Goal: Transaction & Acquisition: Purchase product/service

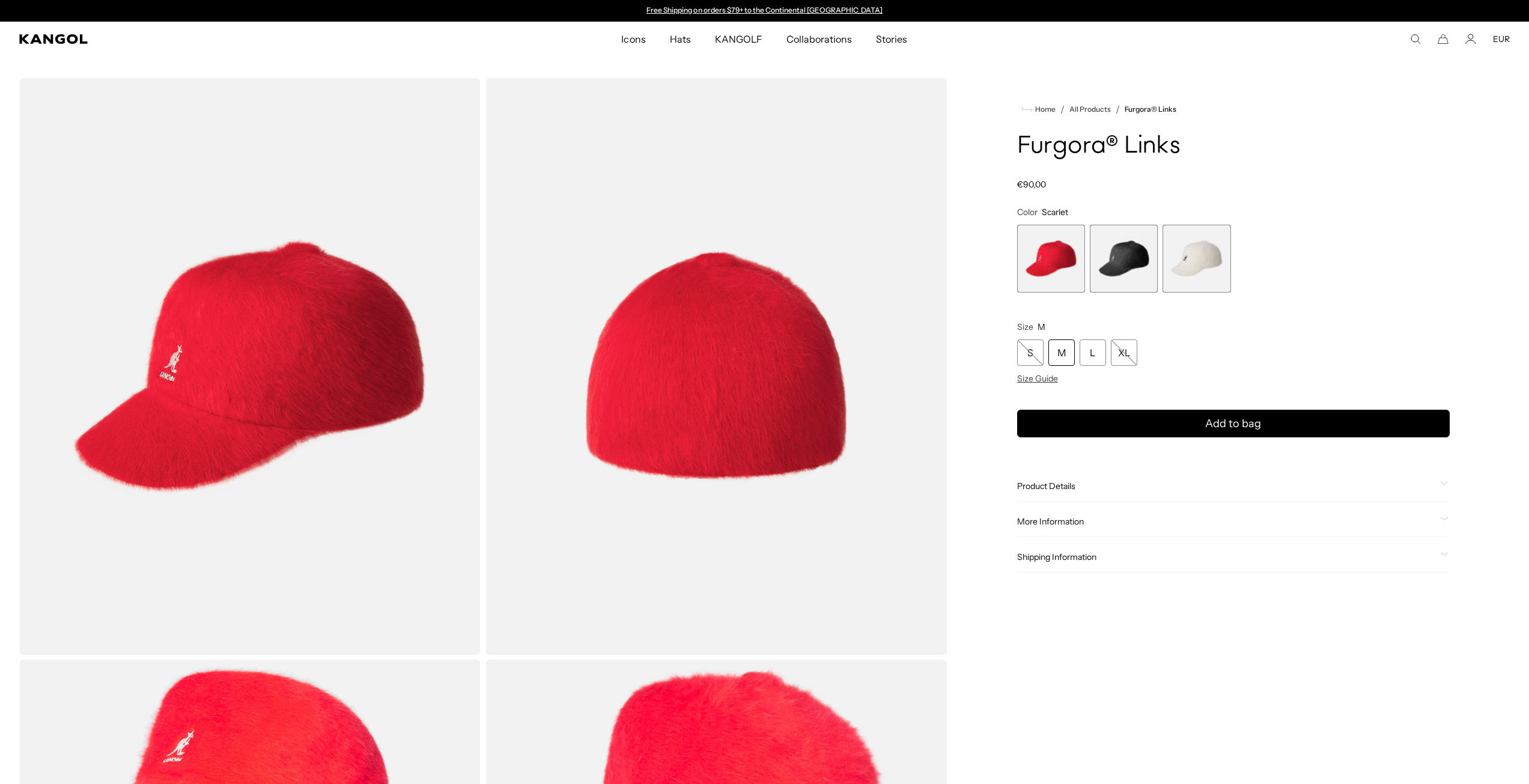
click at [1132, 262] on span "2 of 3" at bounding box center [1124, 258] width 68 height 68
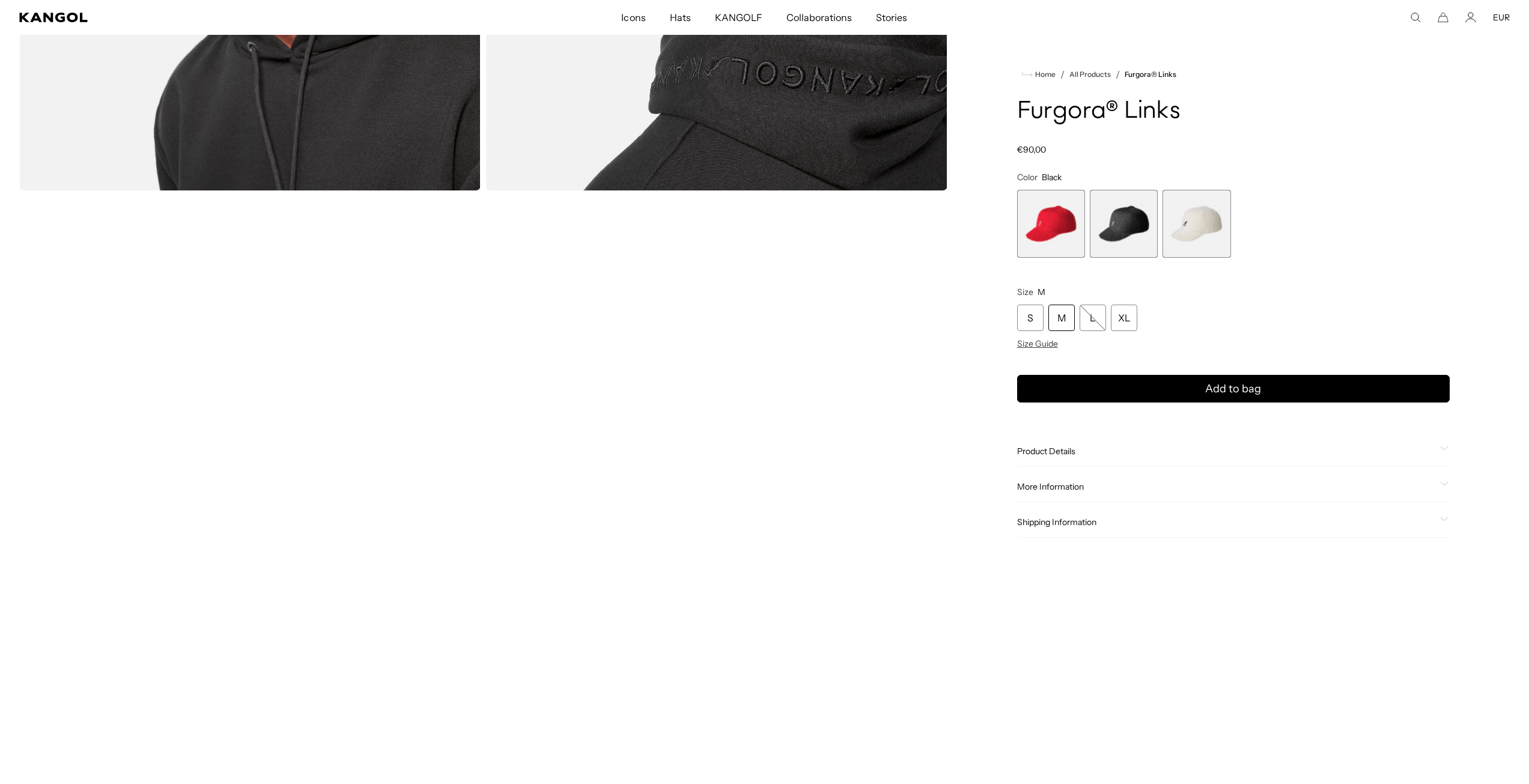
scroll to position [1321, 0]
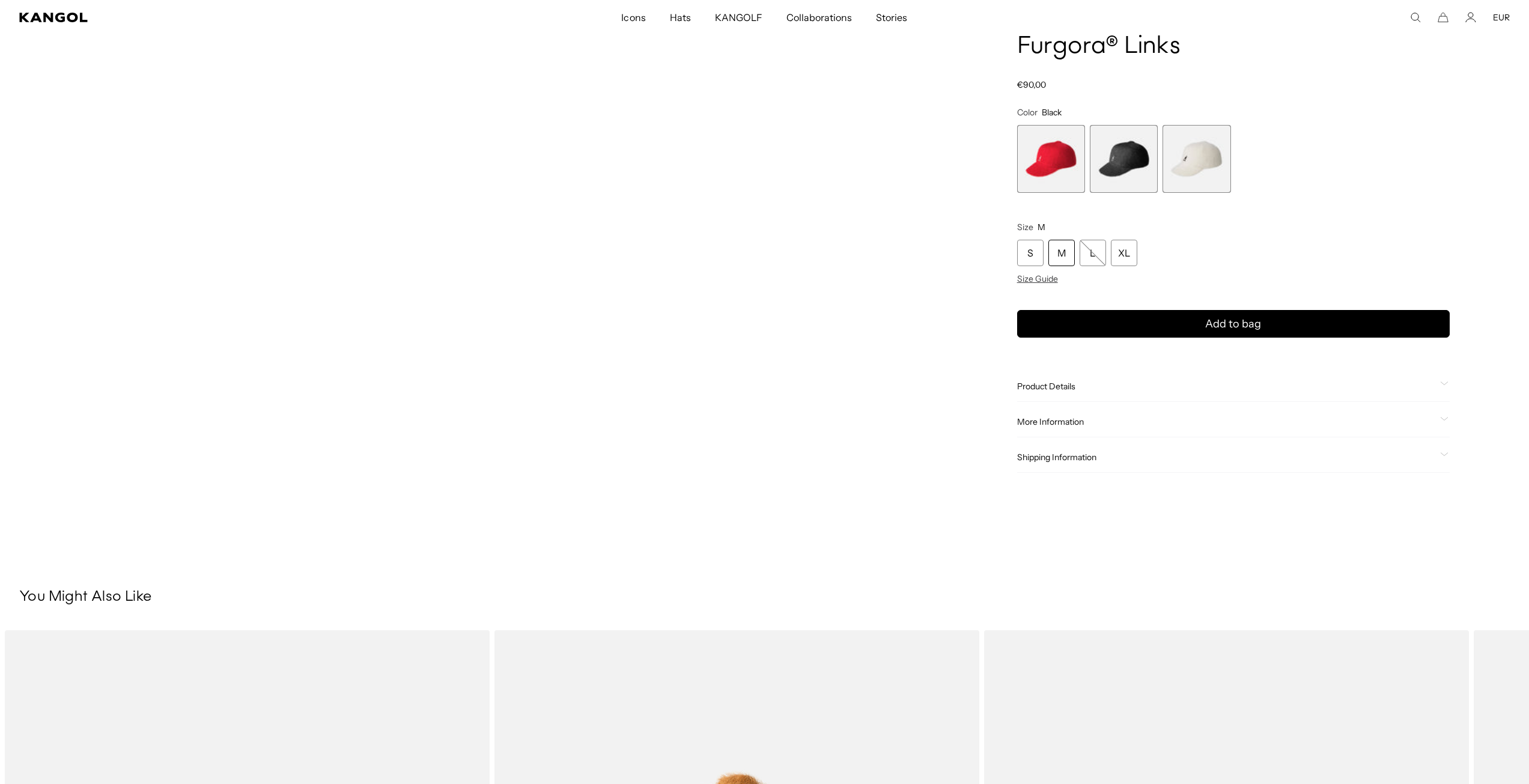
click at [1074, 381] on span "Product Details" at bounding box center [1227, 386] width 418 height 11
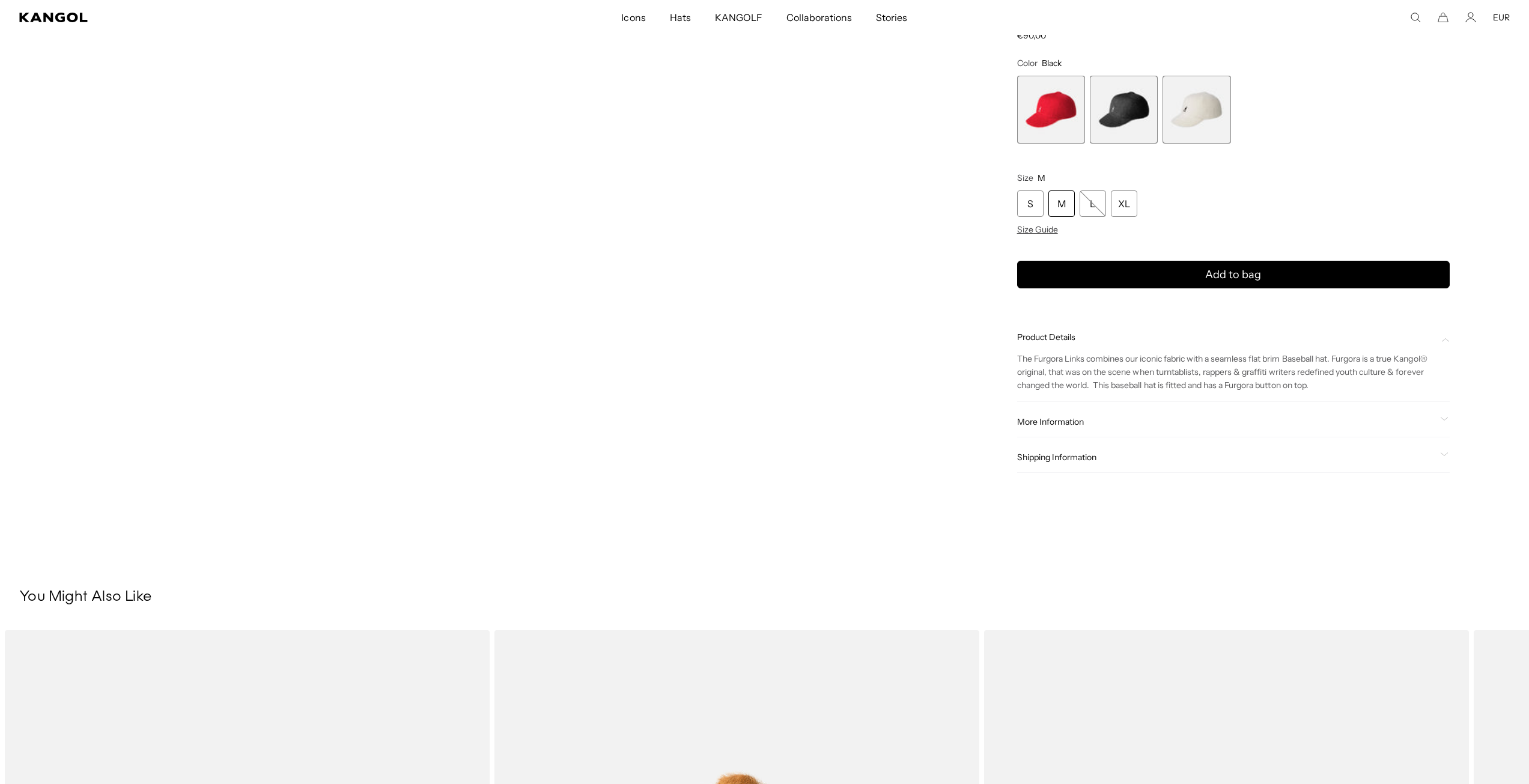
scroll to position [0, 247]
click at [1055, 422] on span "More Information" at bounding box center [1227, 422] width 418 height 11
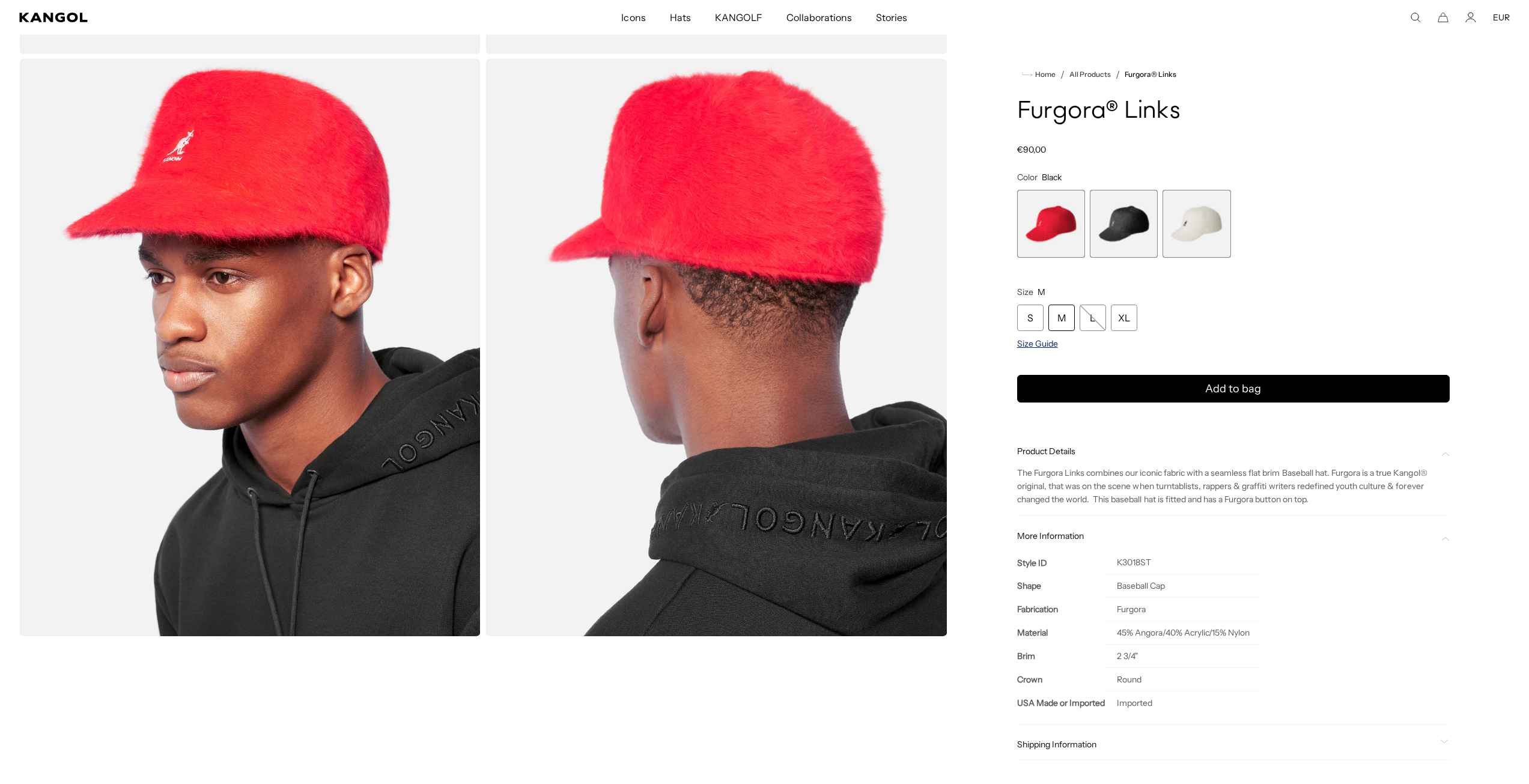
click at [1041, 342] on span "Size Guide" at bounding box center [1038, 343] width 41 height 11
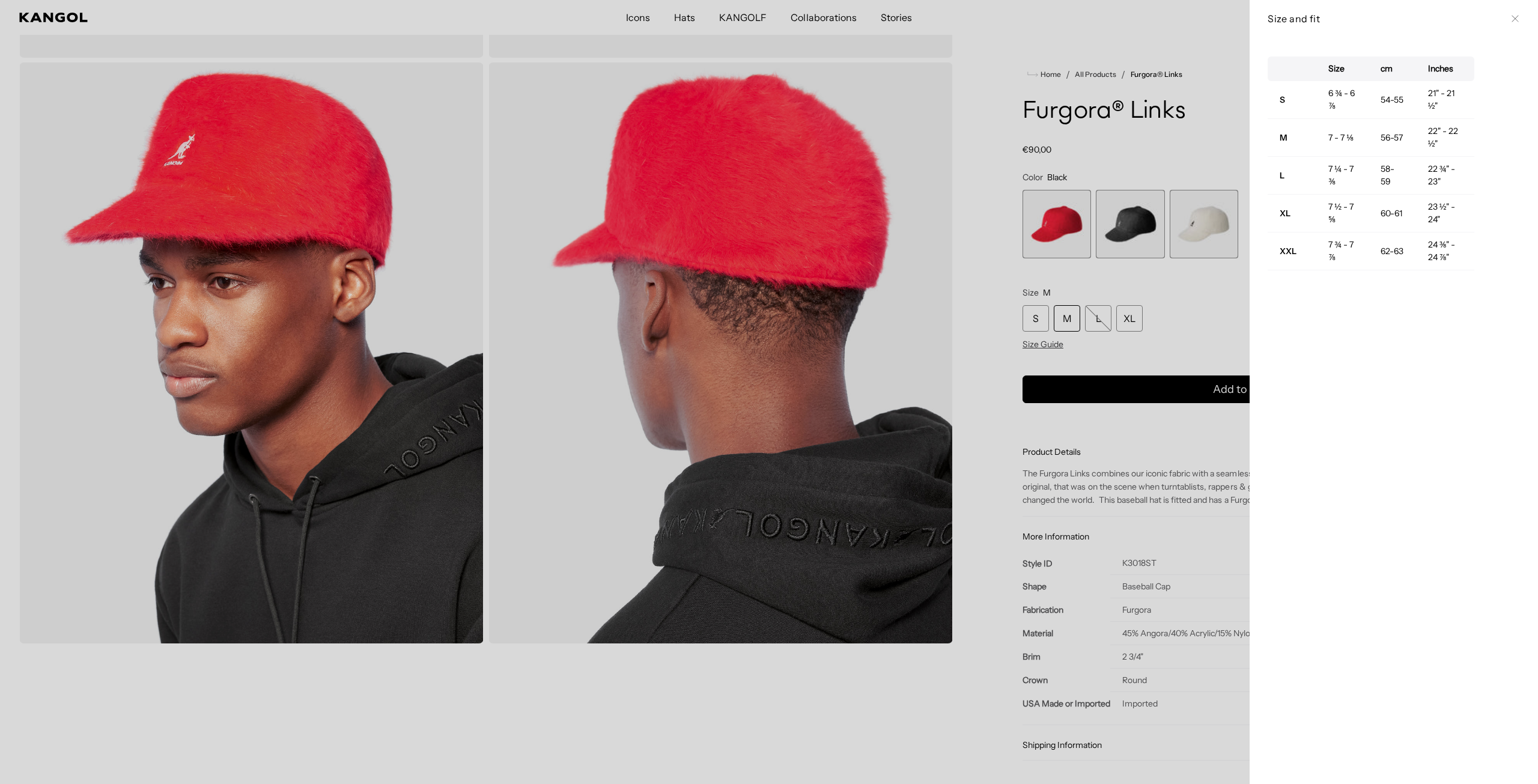
click at [1172, 316] on div at bounding box center [769, 392] width 1538 height 784
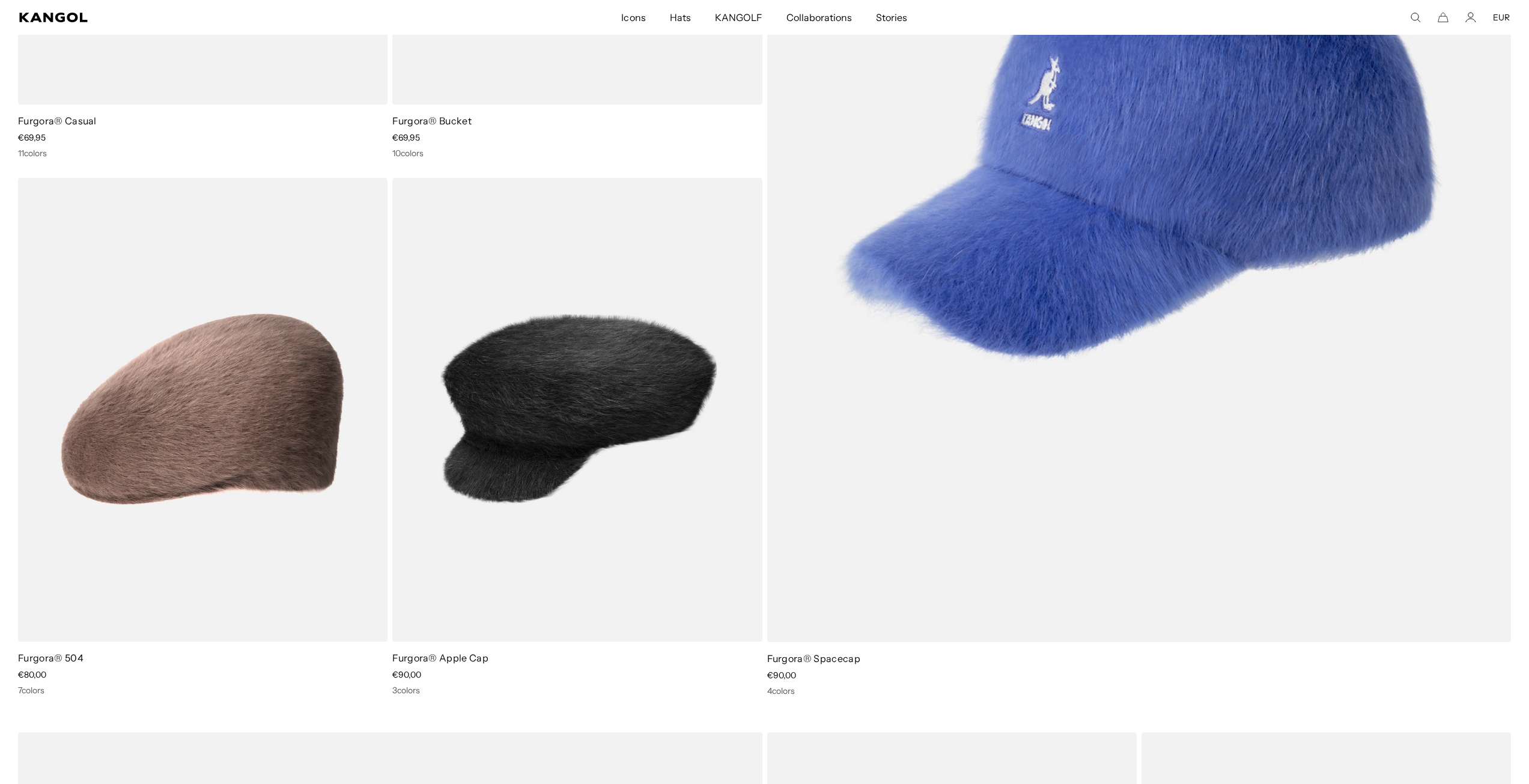
scroll to position [480, 0]
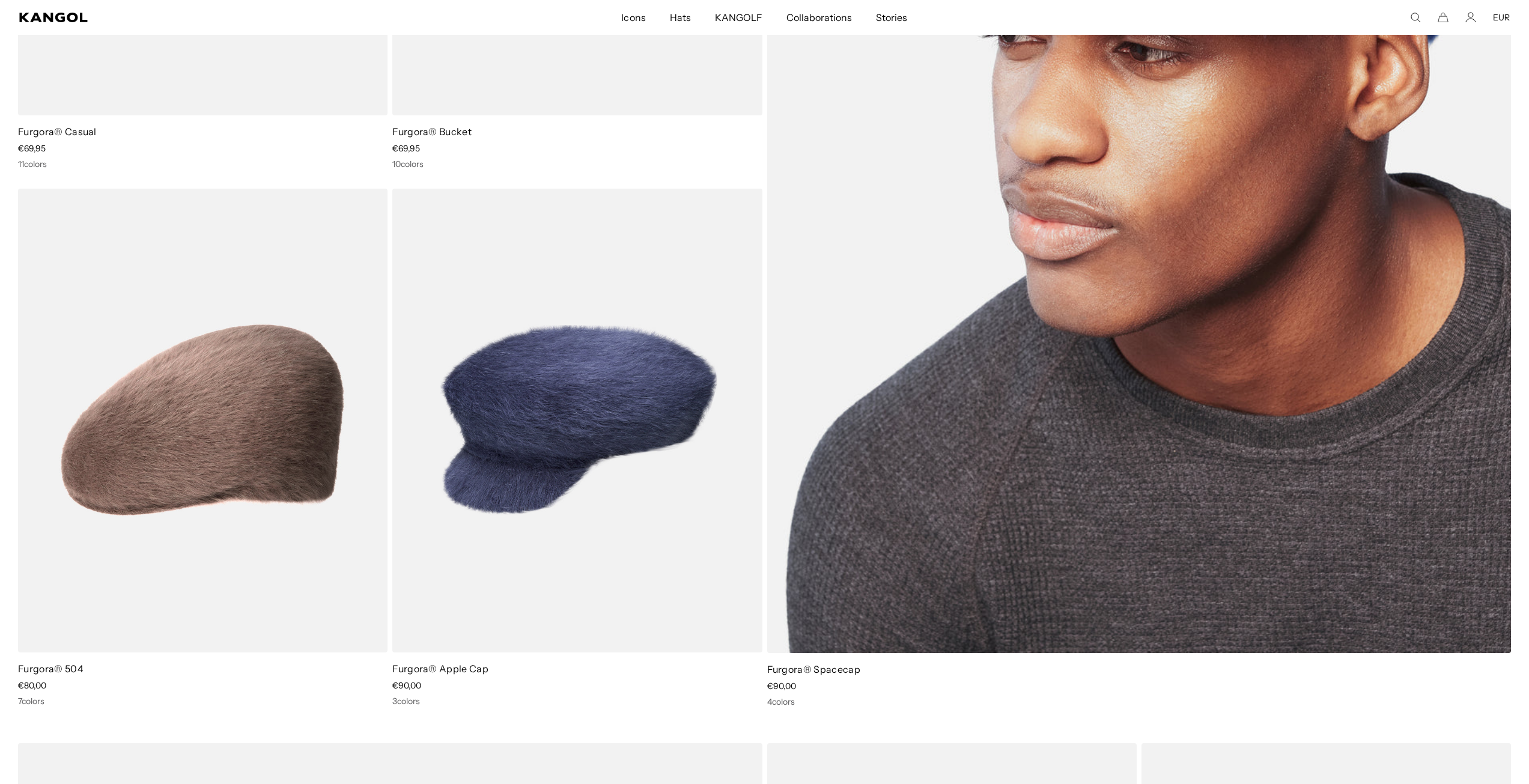
click at [1137, 386] on img at bounding box center [1140, 152] width 745 height 1001
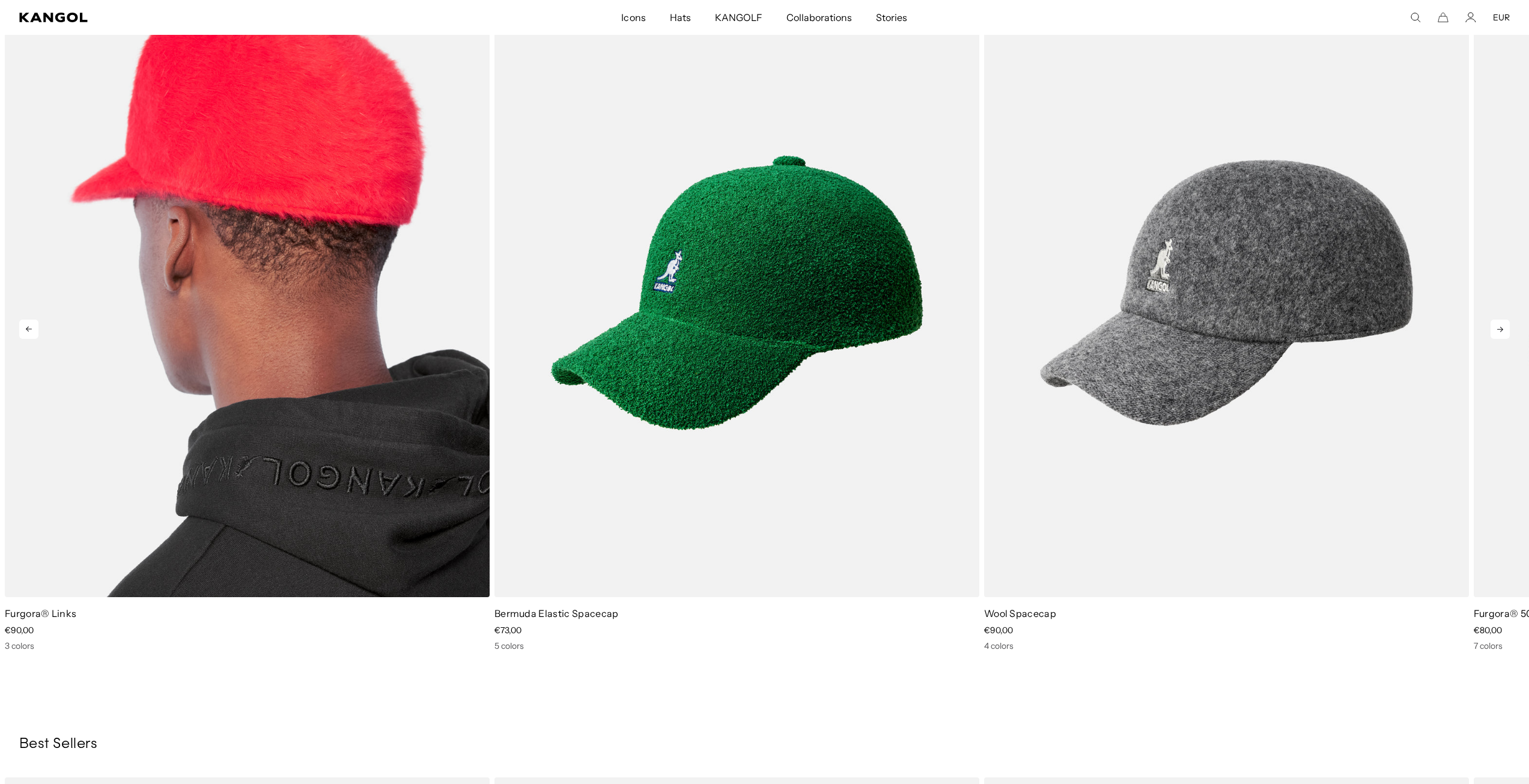
scroll to position [0, 247]
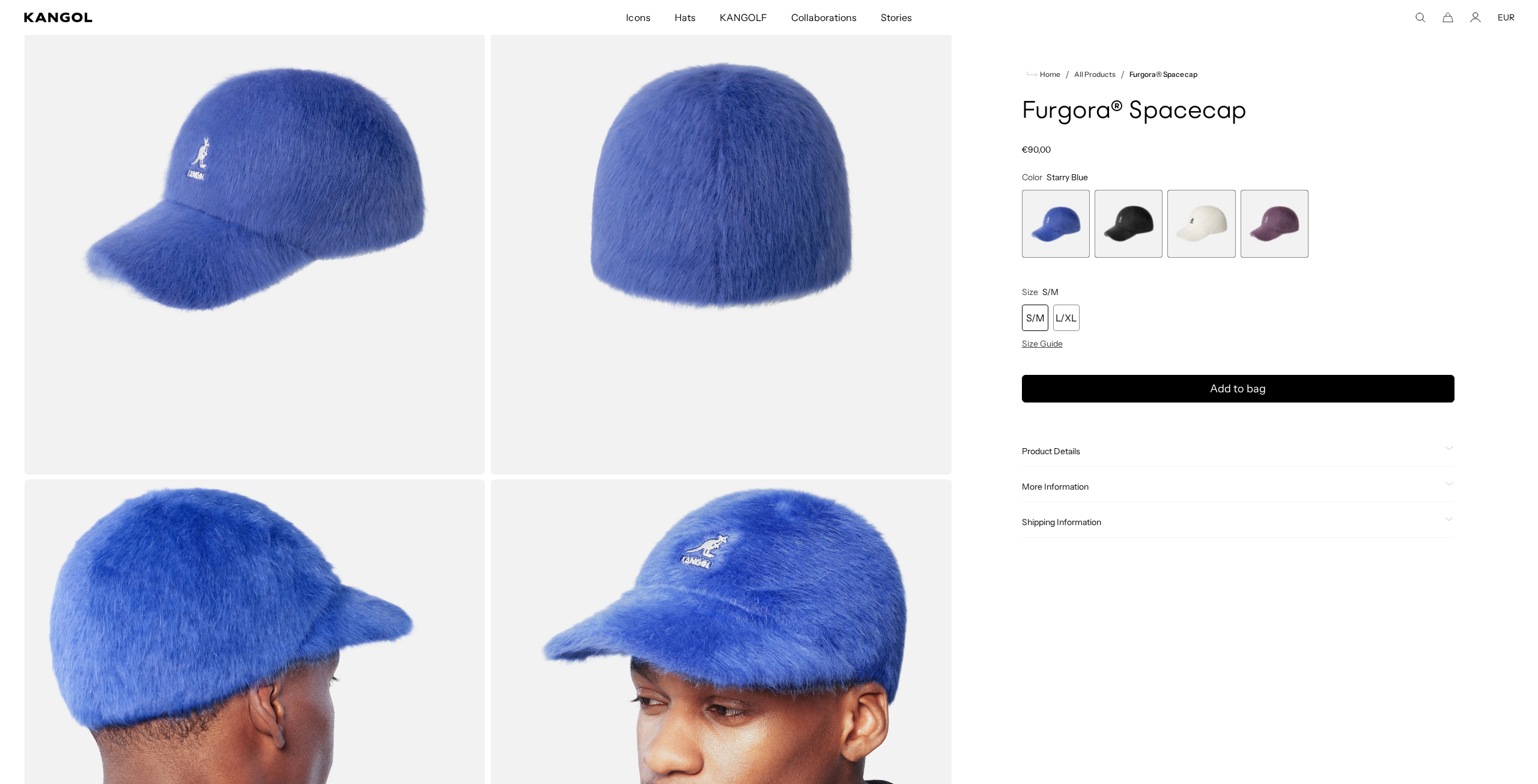
scroll to position [0, 247]
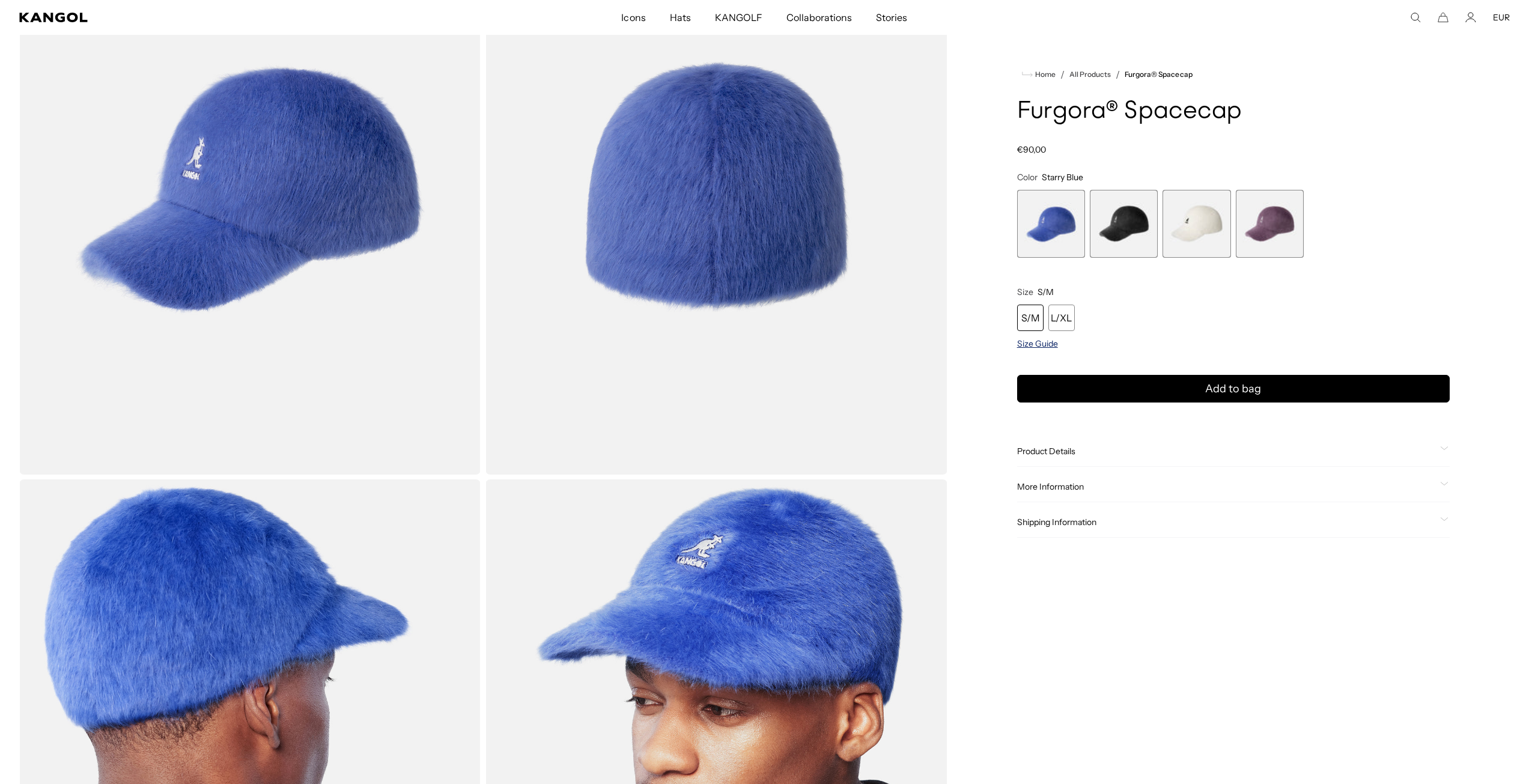
click at [1028, 341] on span "Size Guide" at bounding box center [1038, 343] width 41 height 11
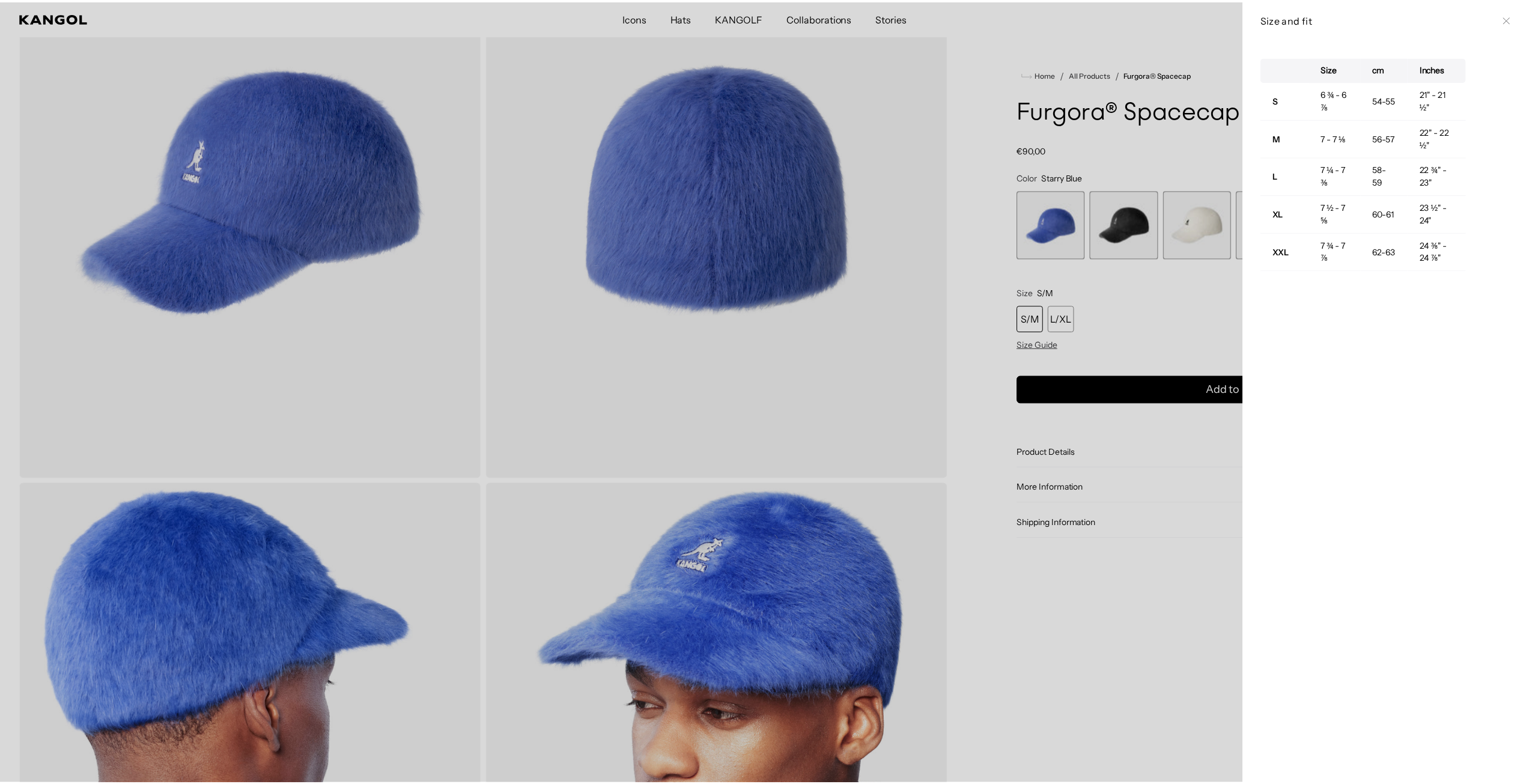
scroll to position [0, 0]
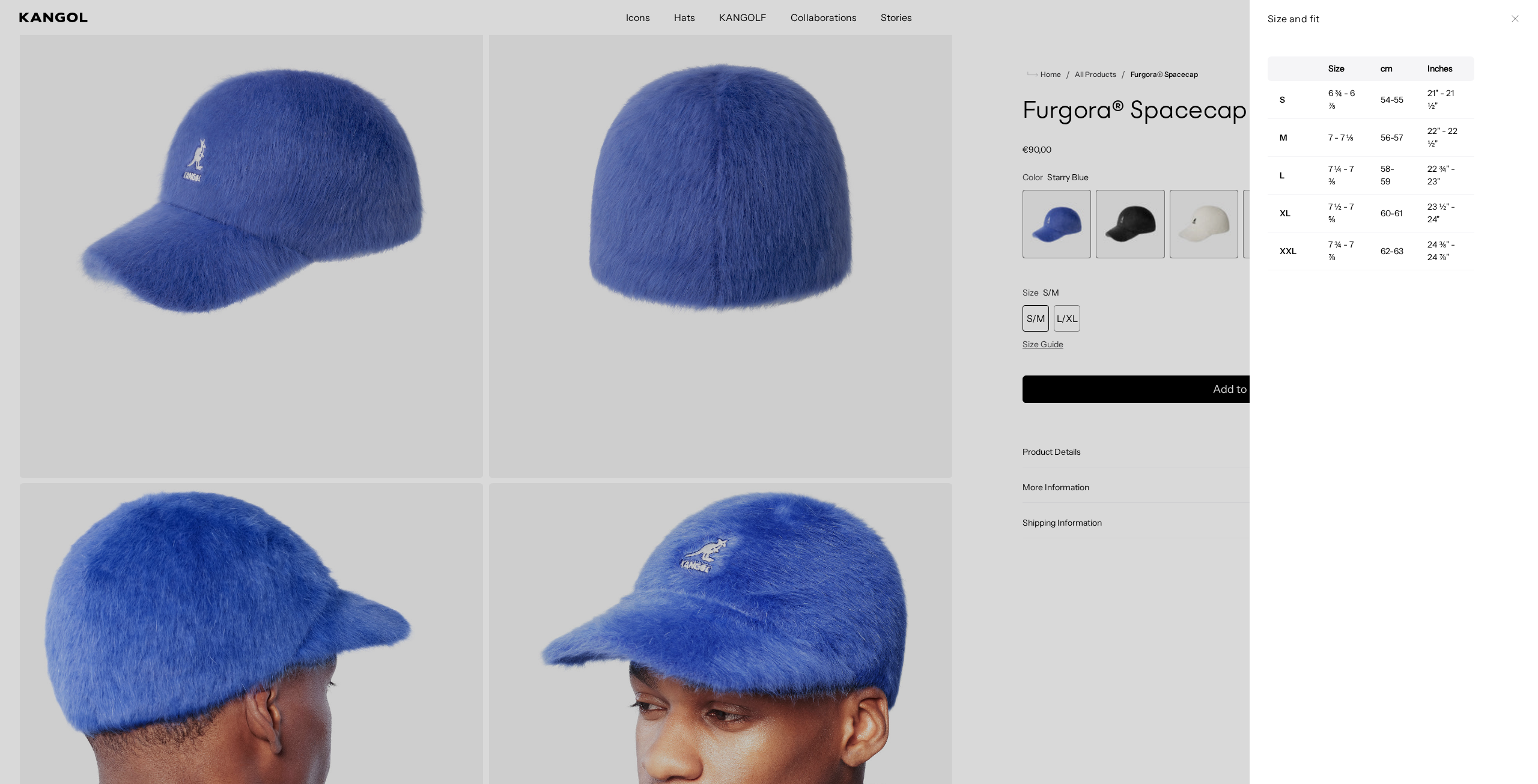
click at [1131, 234] on div at bounding box center [769, 392] width 1538 height 784
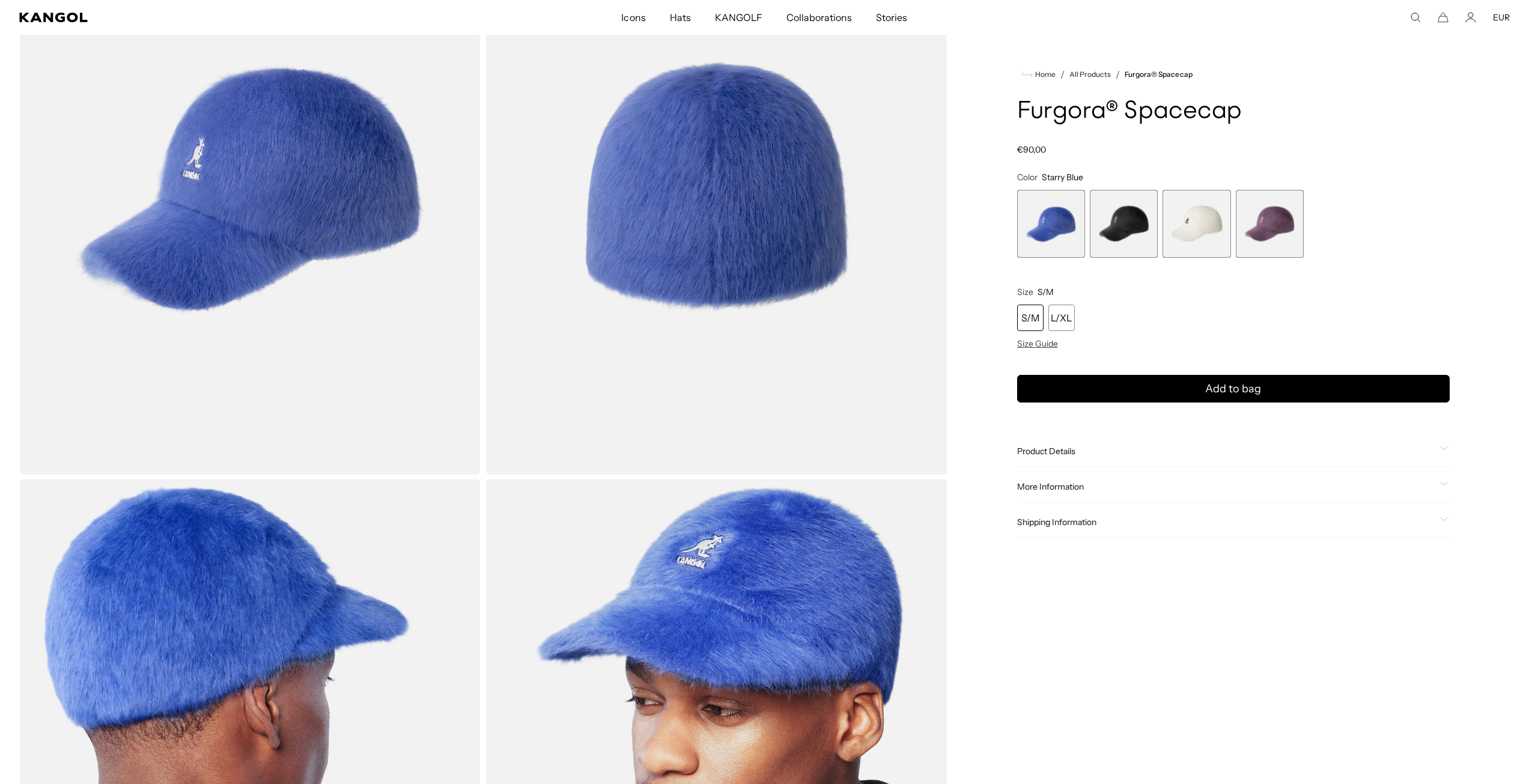
click at [1123, 224] on span "2 of 4" at bounding box center [1124, 224] width 68 height 68
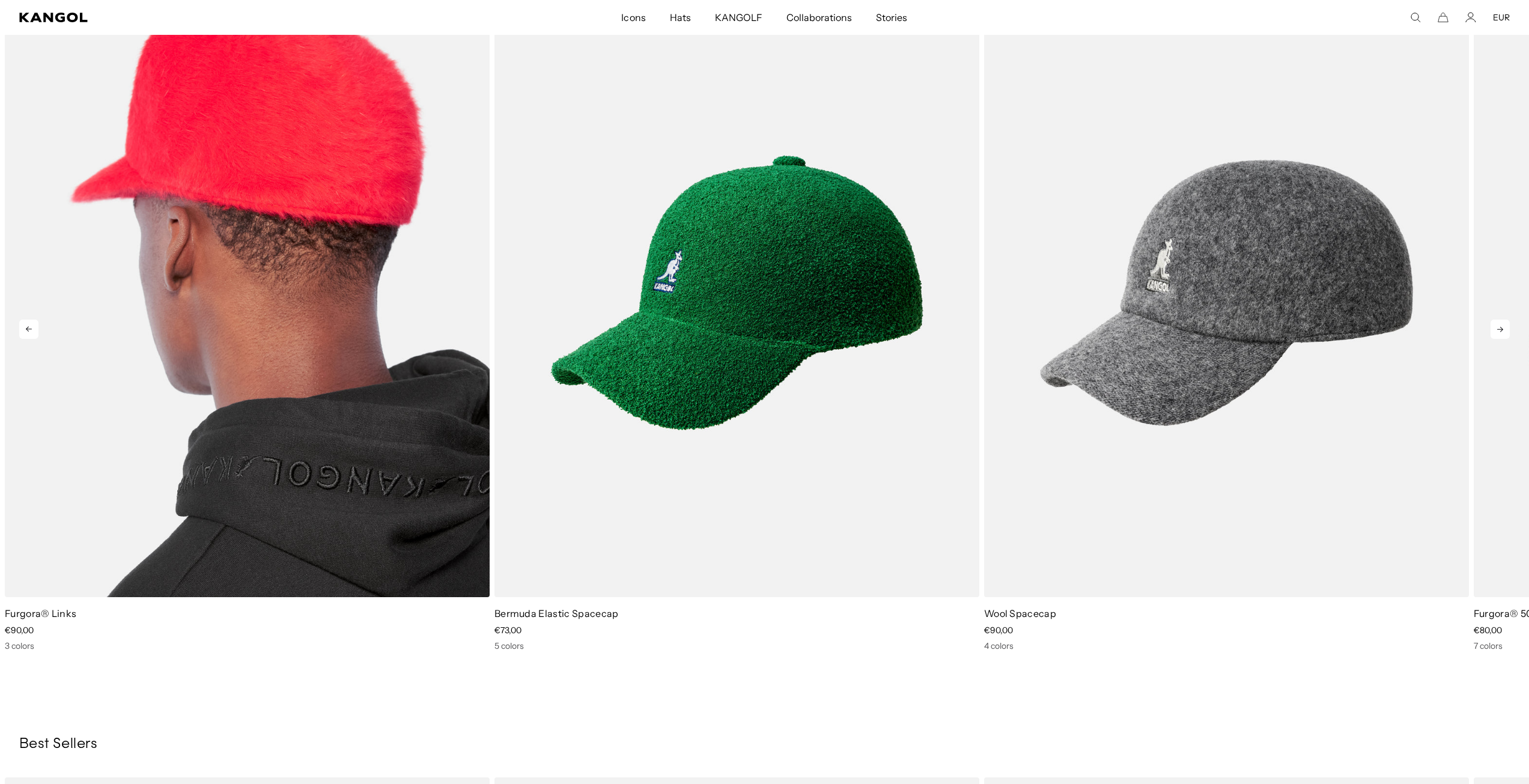
scroll to position [0, 247]
click at [253, 209] on img "1 of 5" at bounding box center [247, 293] width 485 height 609
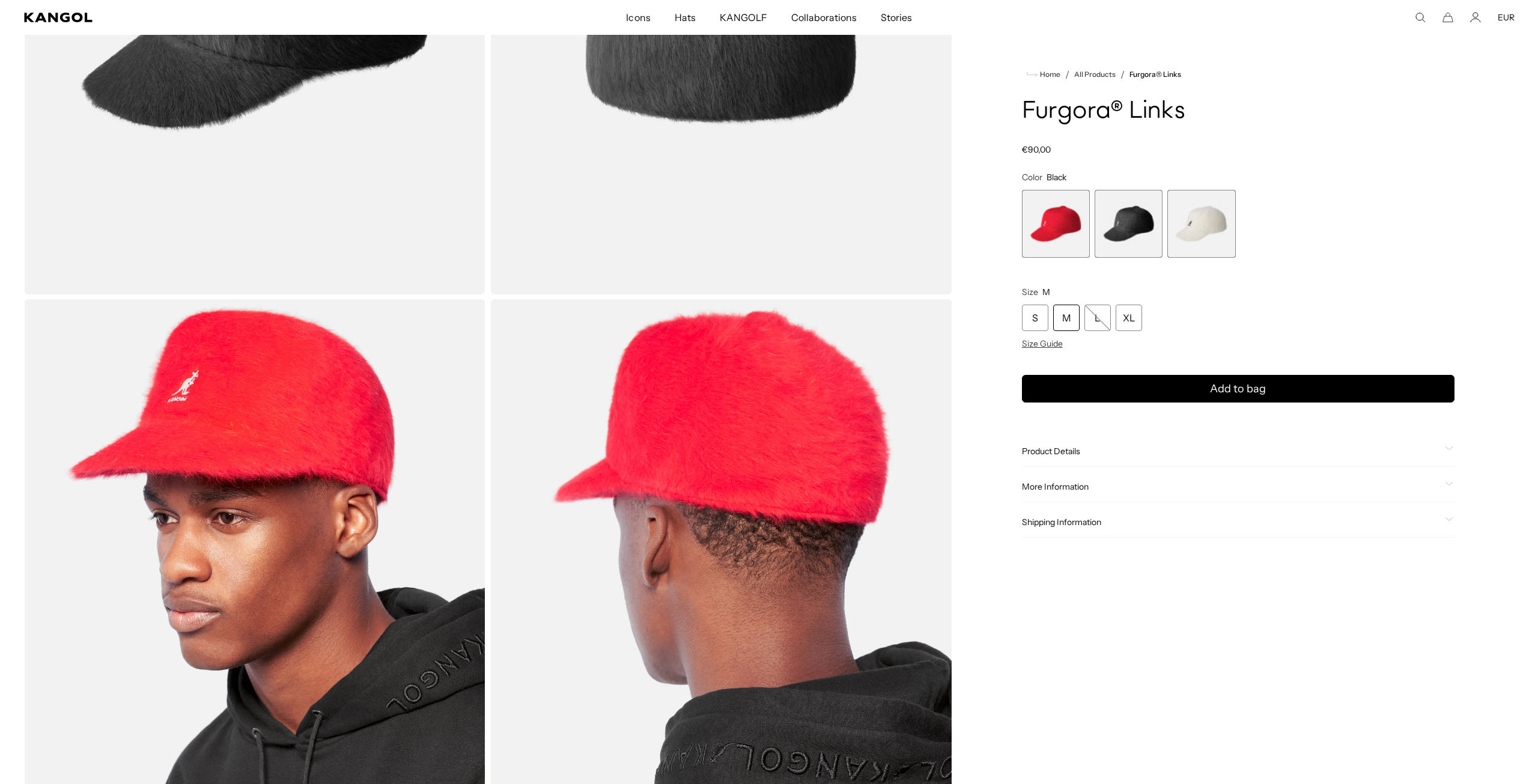
scroll to position [0, 247]
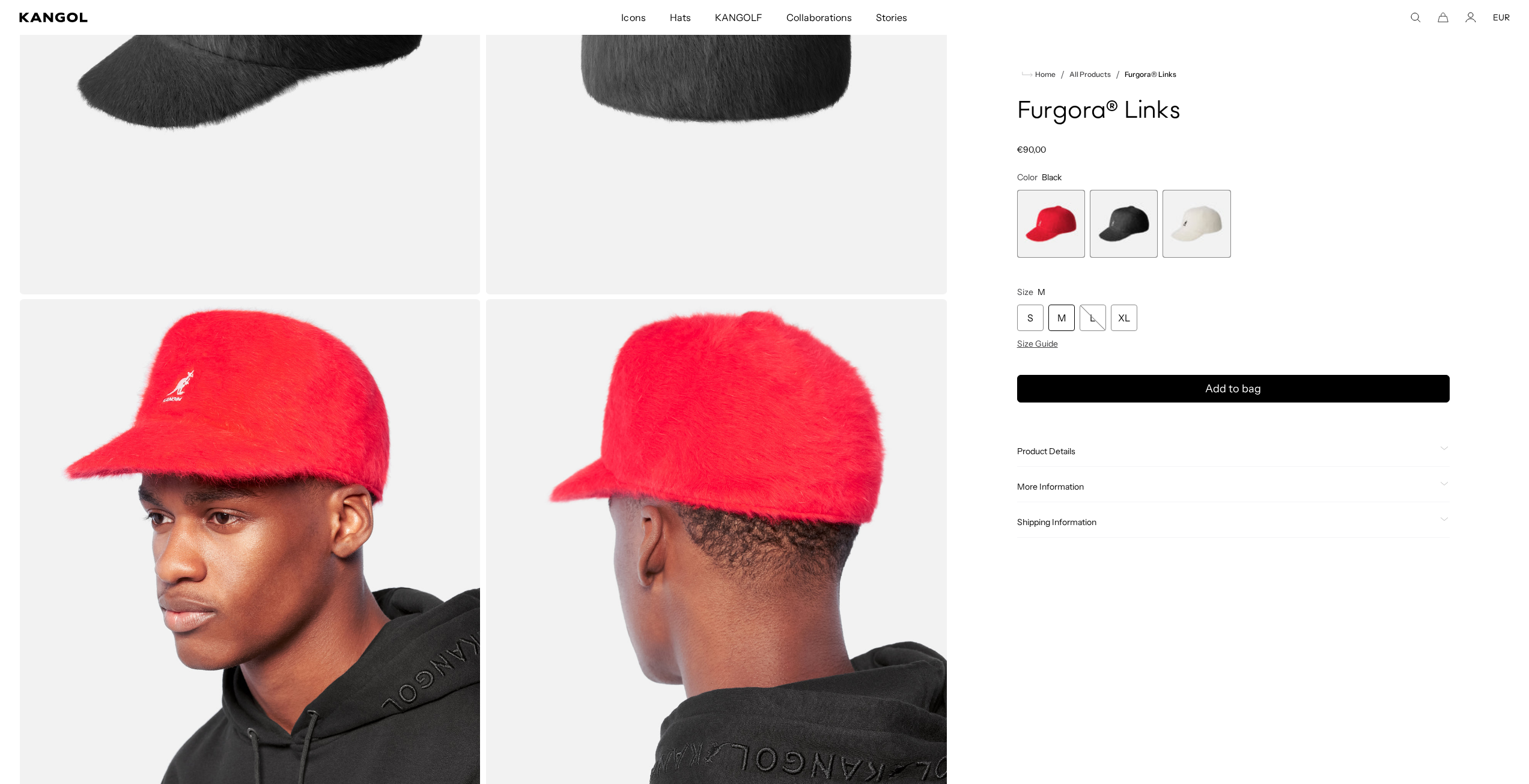
click at [1066, 313] on div "M" at bounding box center [1061, 317] width 26 height 26
click at [1046, 340] on span "Size Guide" at bounding box center [1038, 343] width 41 height 11
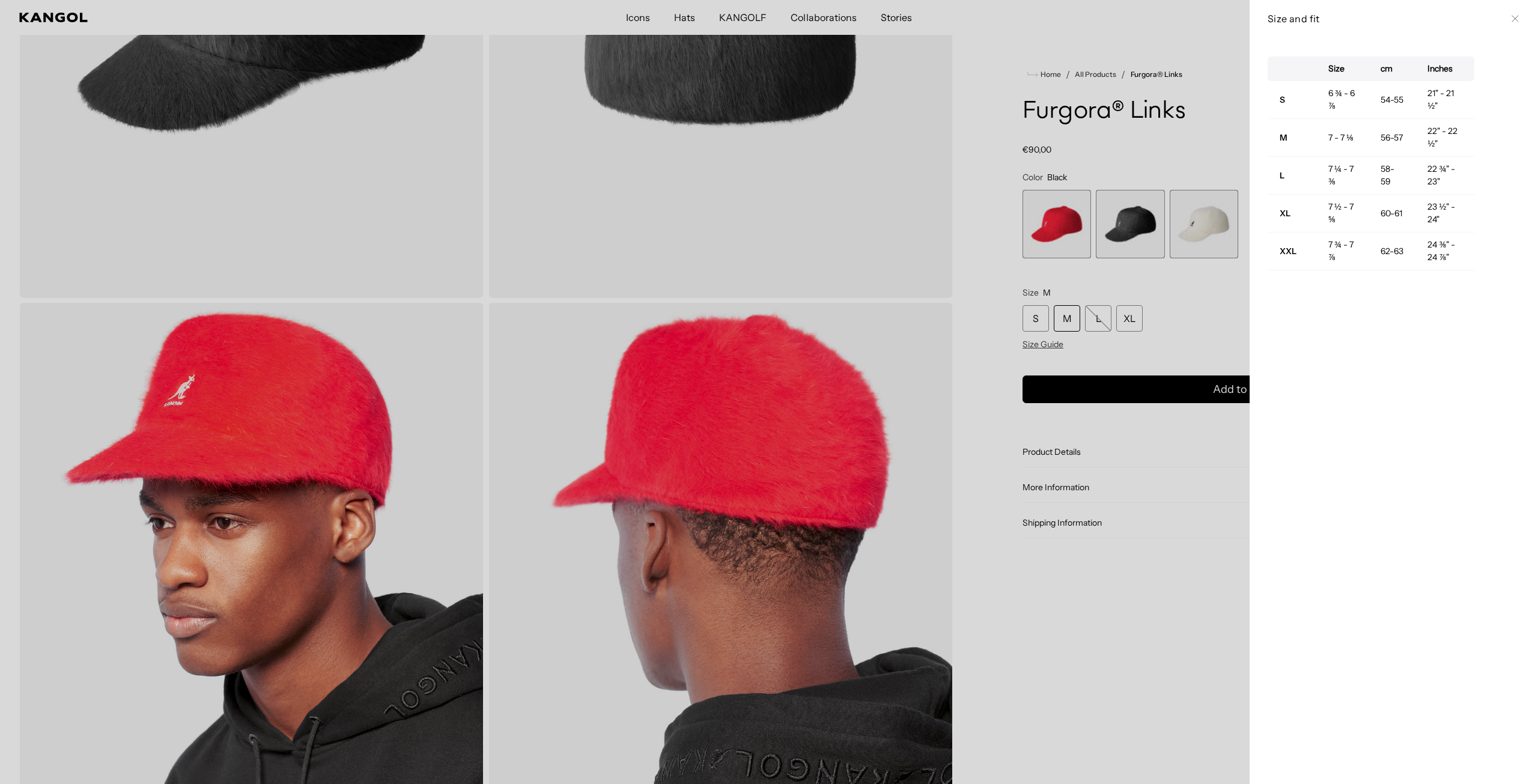
drag, startPoint x: 1140, startPoint y: 493, endPoint x: 1119, endPoint y: 400, distance: 95.3
click at [1140, 492] on div at bounding box center [769, 392] width 1538 height 784
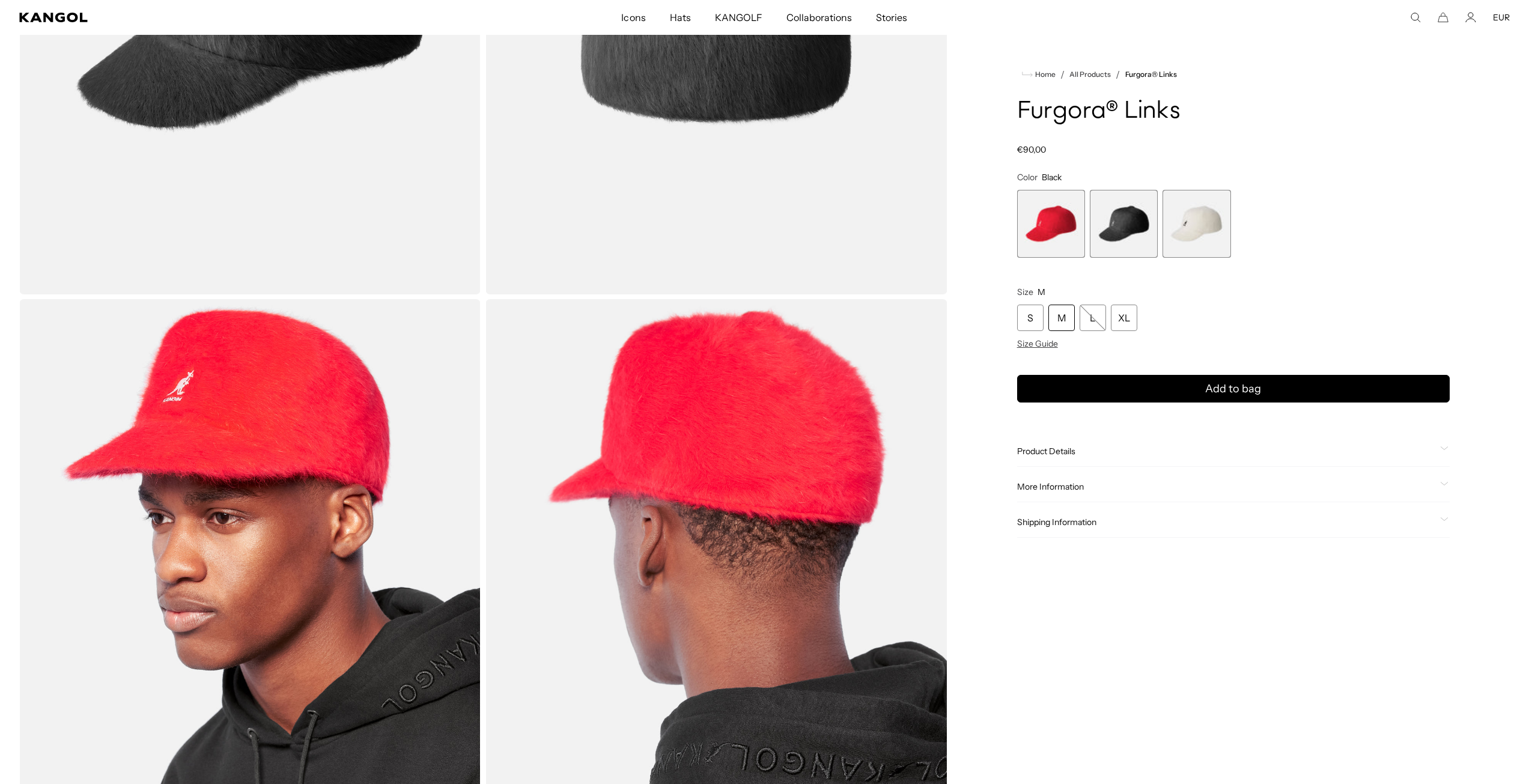
scroll to position [0, 247]
click at [1069, 313] on div "M" at bounding box center [1061, 317] width 26 height 26
click at [1126, 235] on span "2 of 3" at bounding box center [1124, 224] width 68 height 68
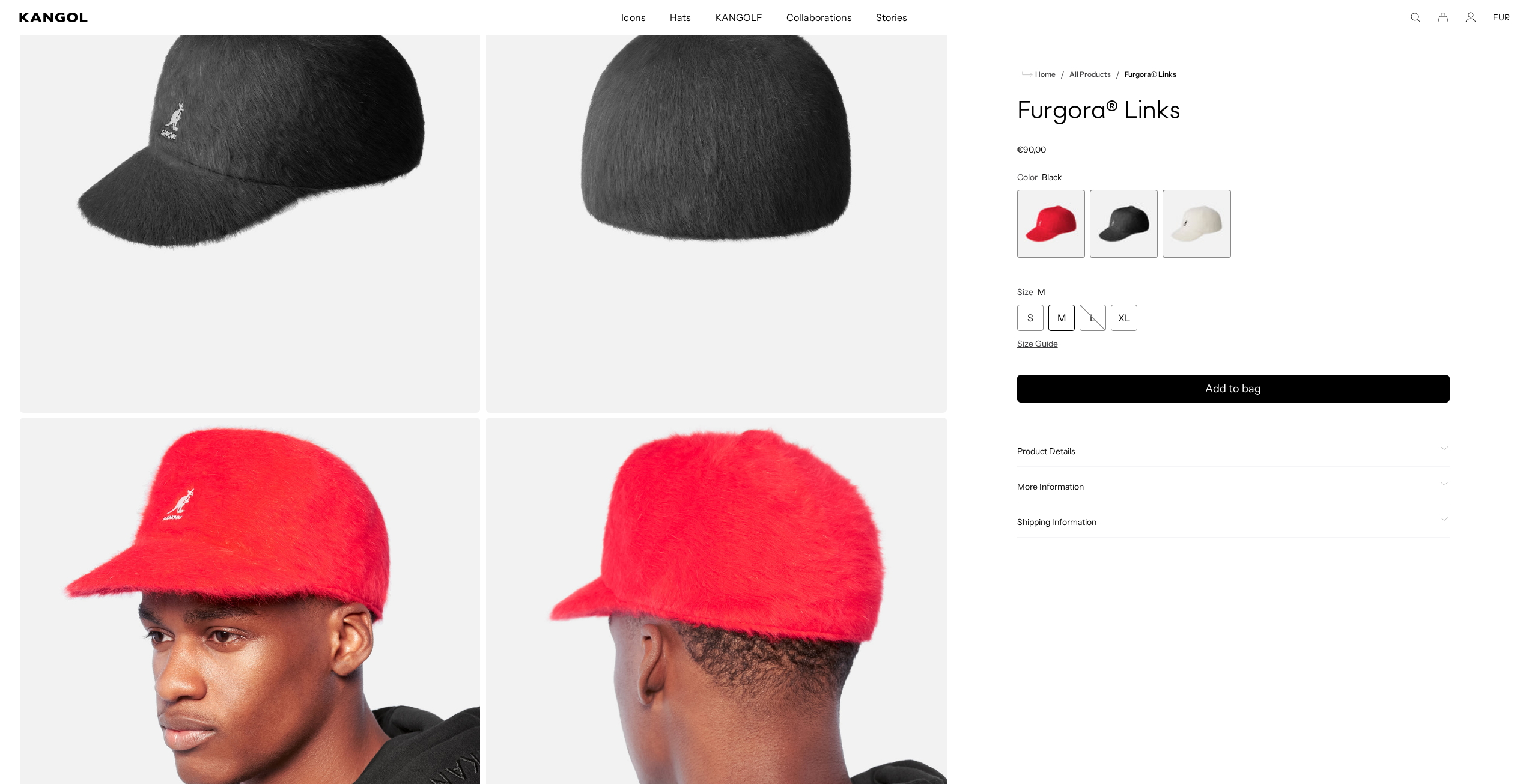
scroll to position [241, 0]
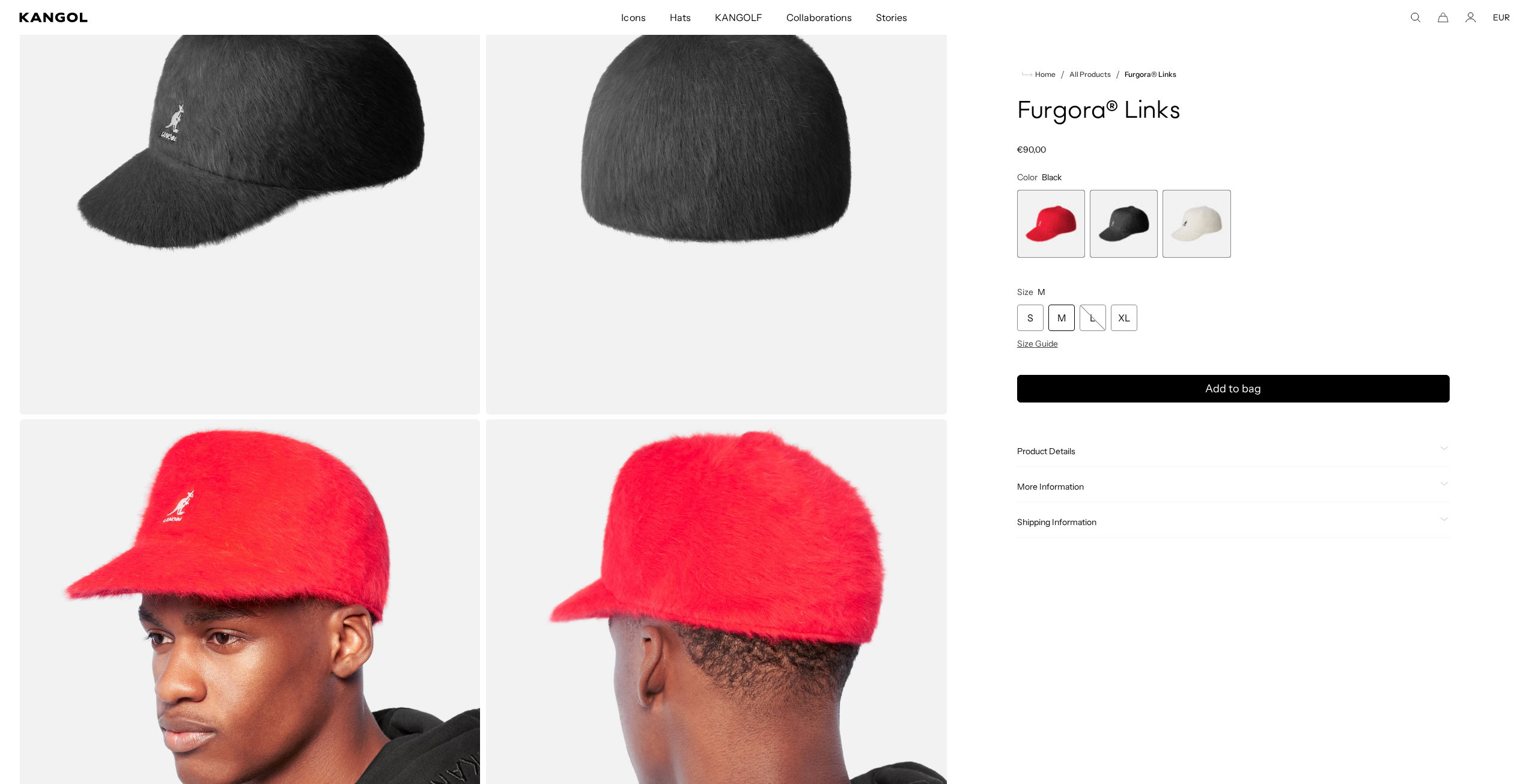
click at [1214, 238] on span "3 of 3" at bounding box center [1196, 224] width 68 height 68
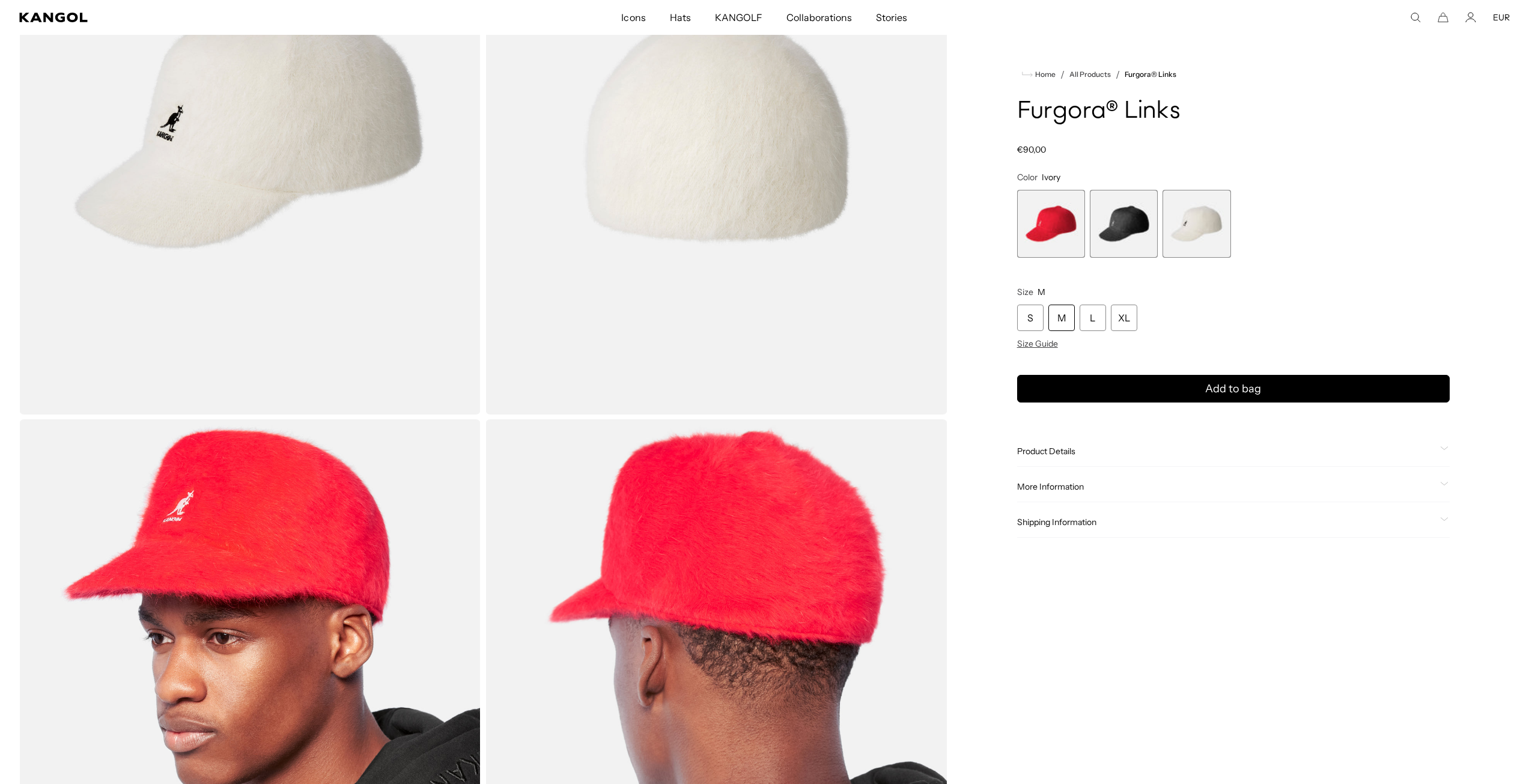
click at [1125, 228] on span "2 of 3" at bounding box center [1124, 224] width 68 height 68
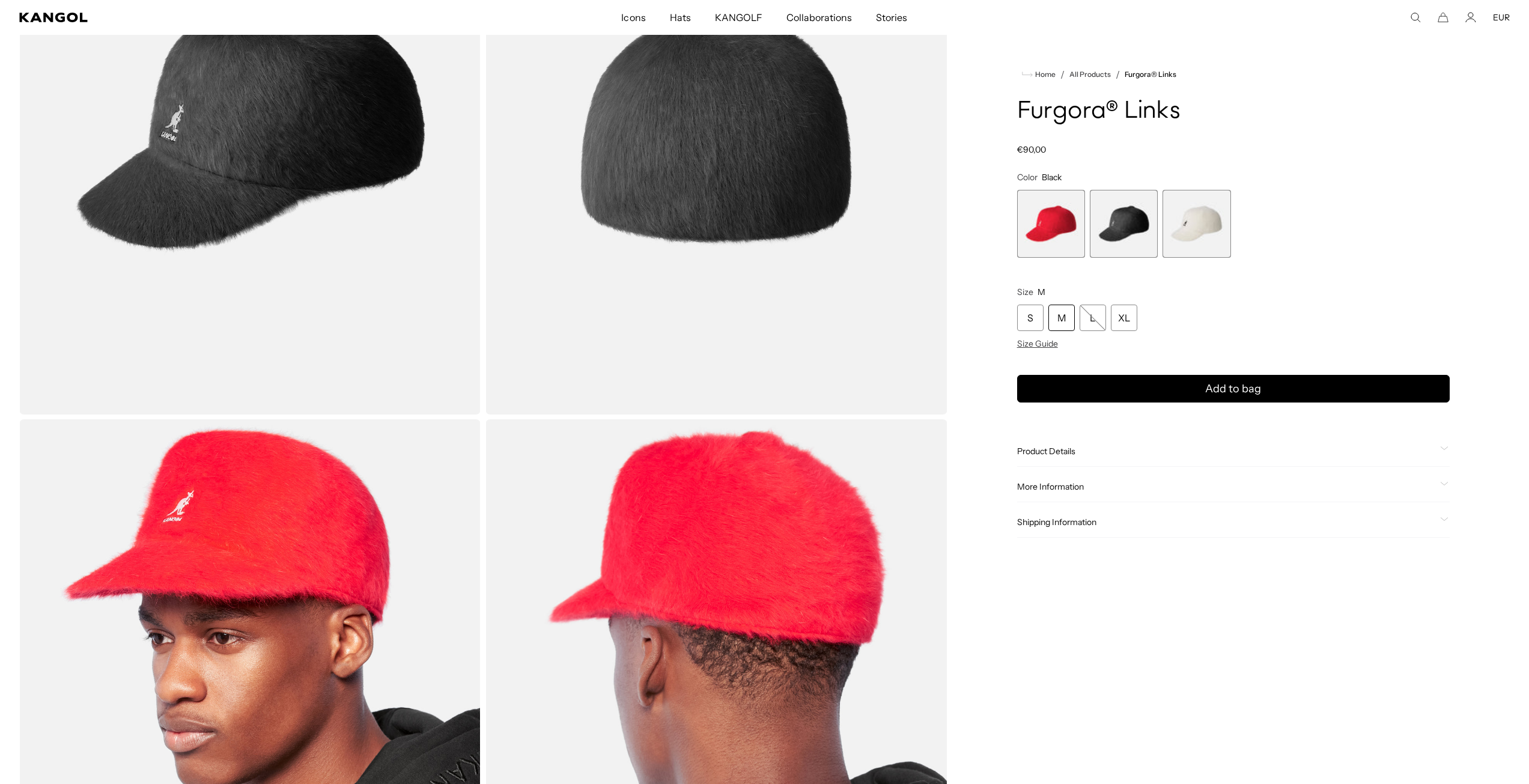
click at [1058, 222] on span "1 of 3" at bounding box center [1051, 224] width 68 height 68
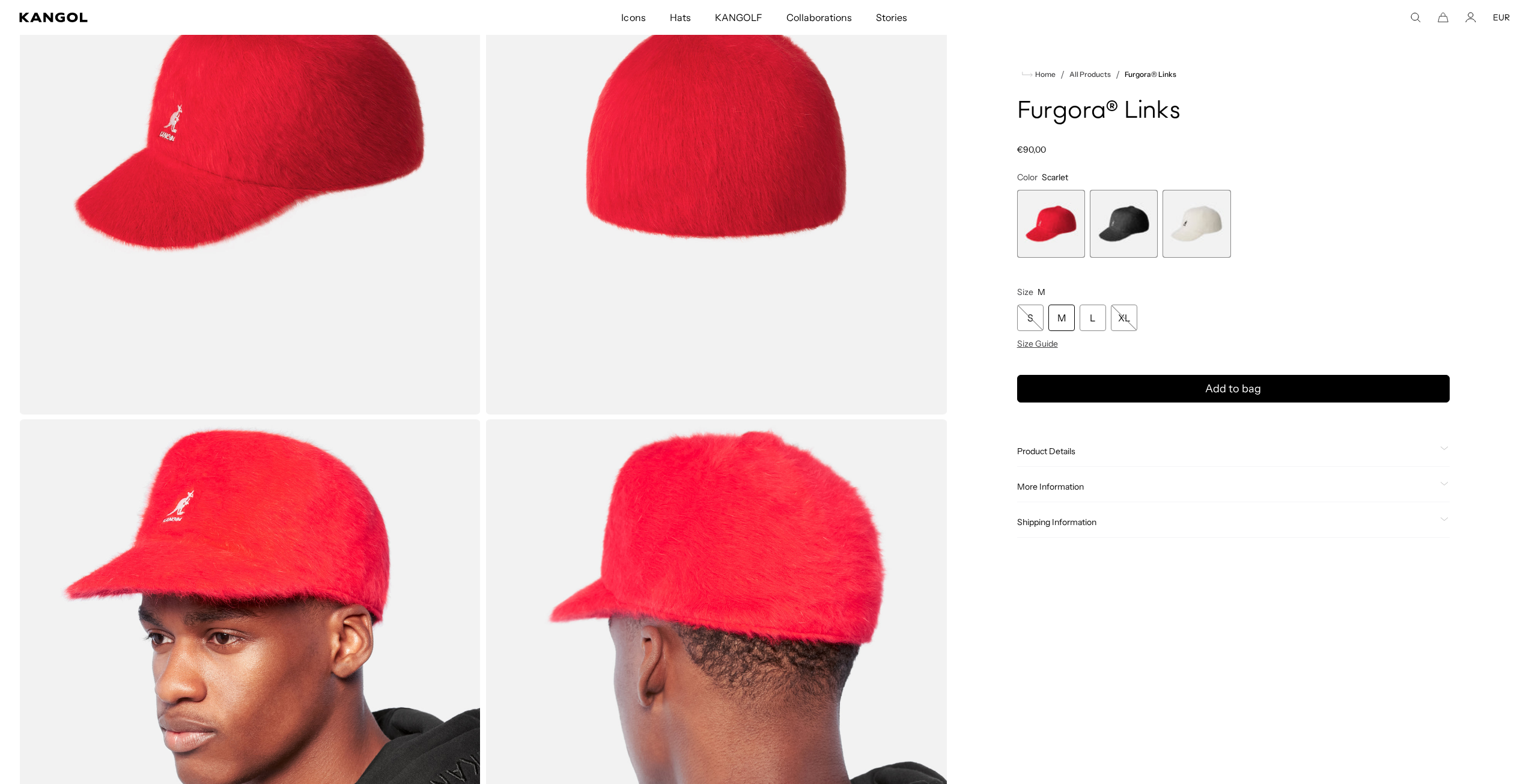
scroll to position [0, 247]
click at [1121, 220] on span "2 of 3" at bounding box center [1124, 224] width 68 height 68
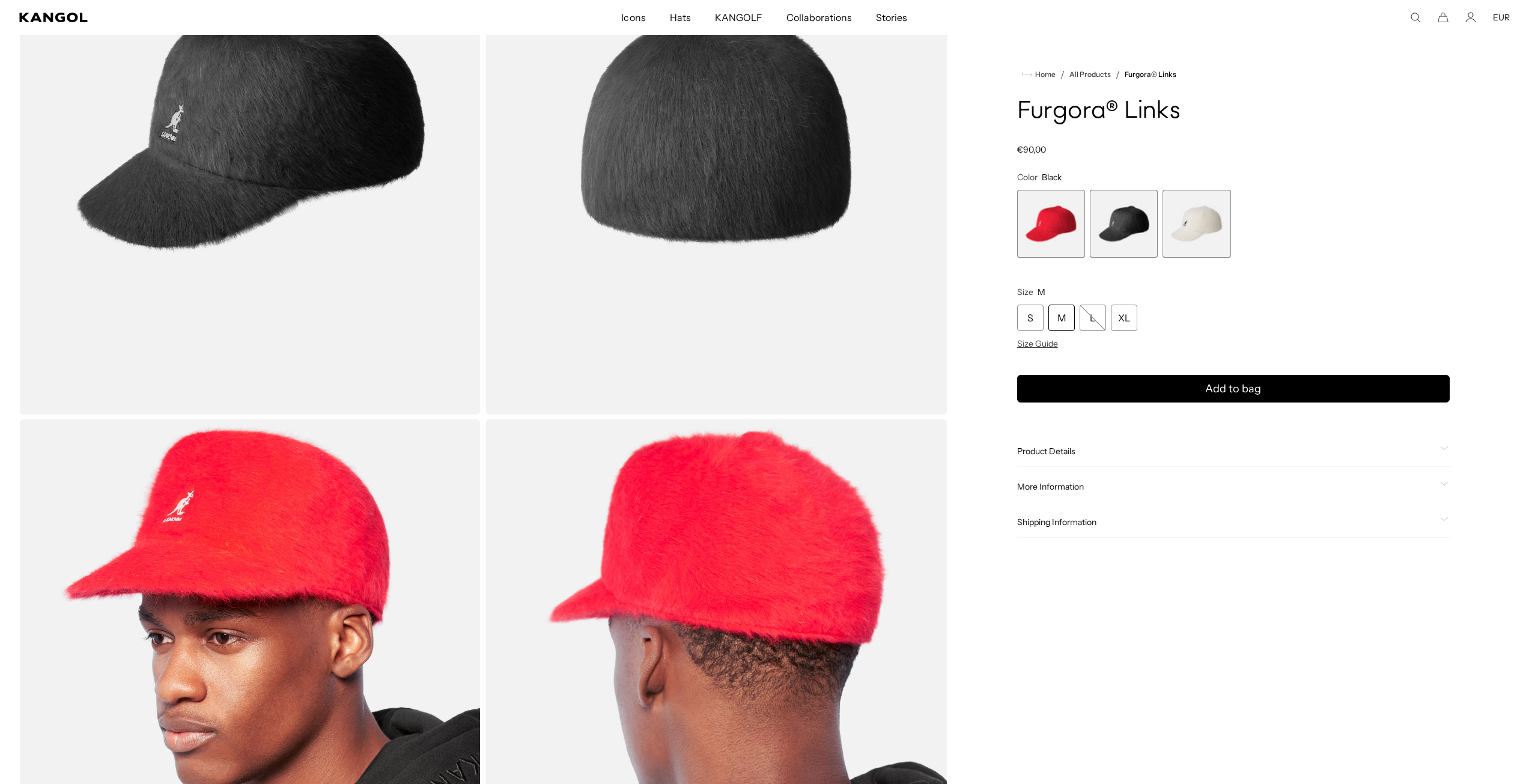
click at [1063, 316] on div "M" at bounding box center [1061, 317] width 26 height 26
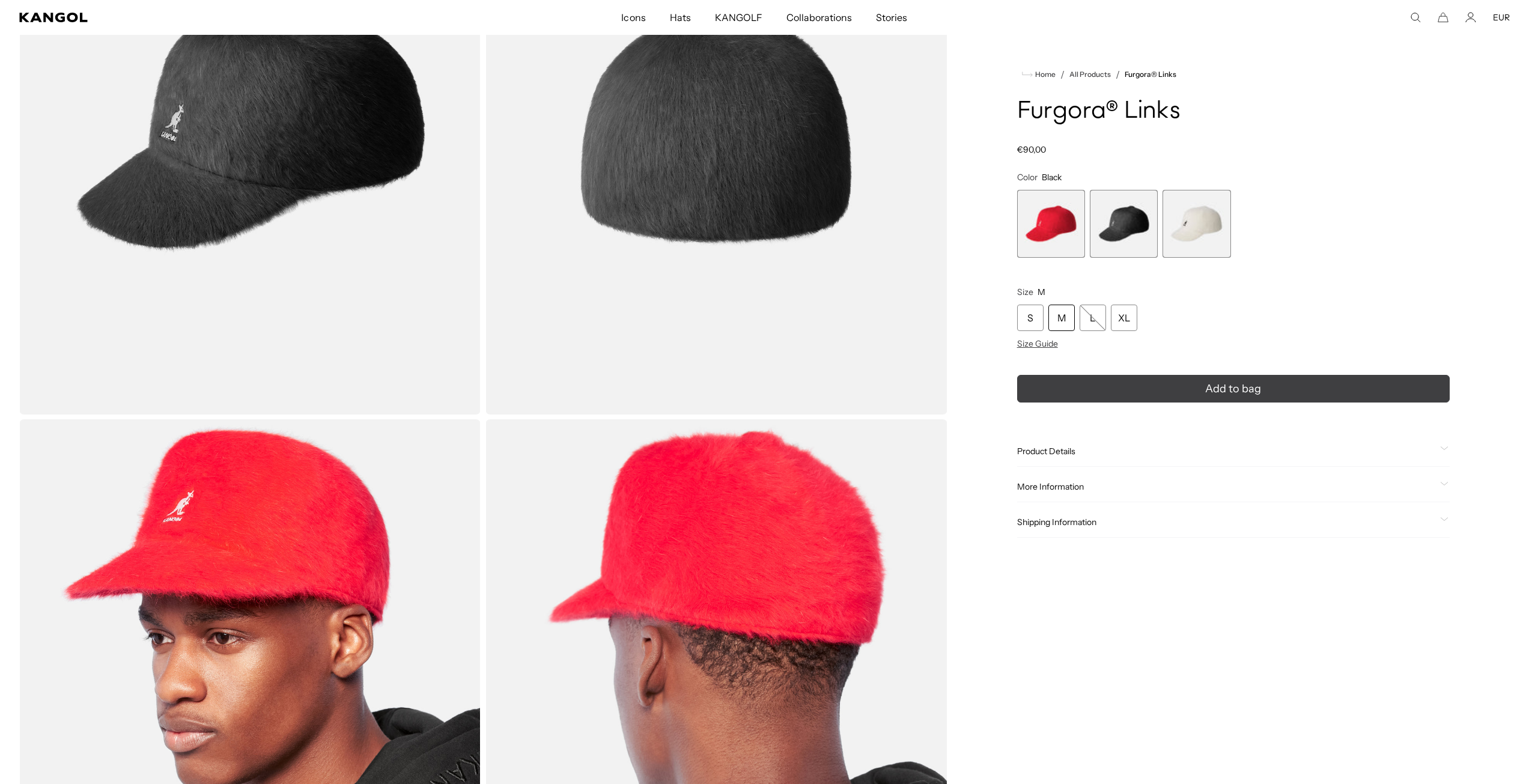
click at [1090, 388] on button "Add to bag" at bounding box center [1234, 388] width 433 height 28
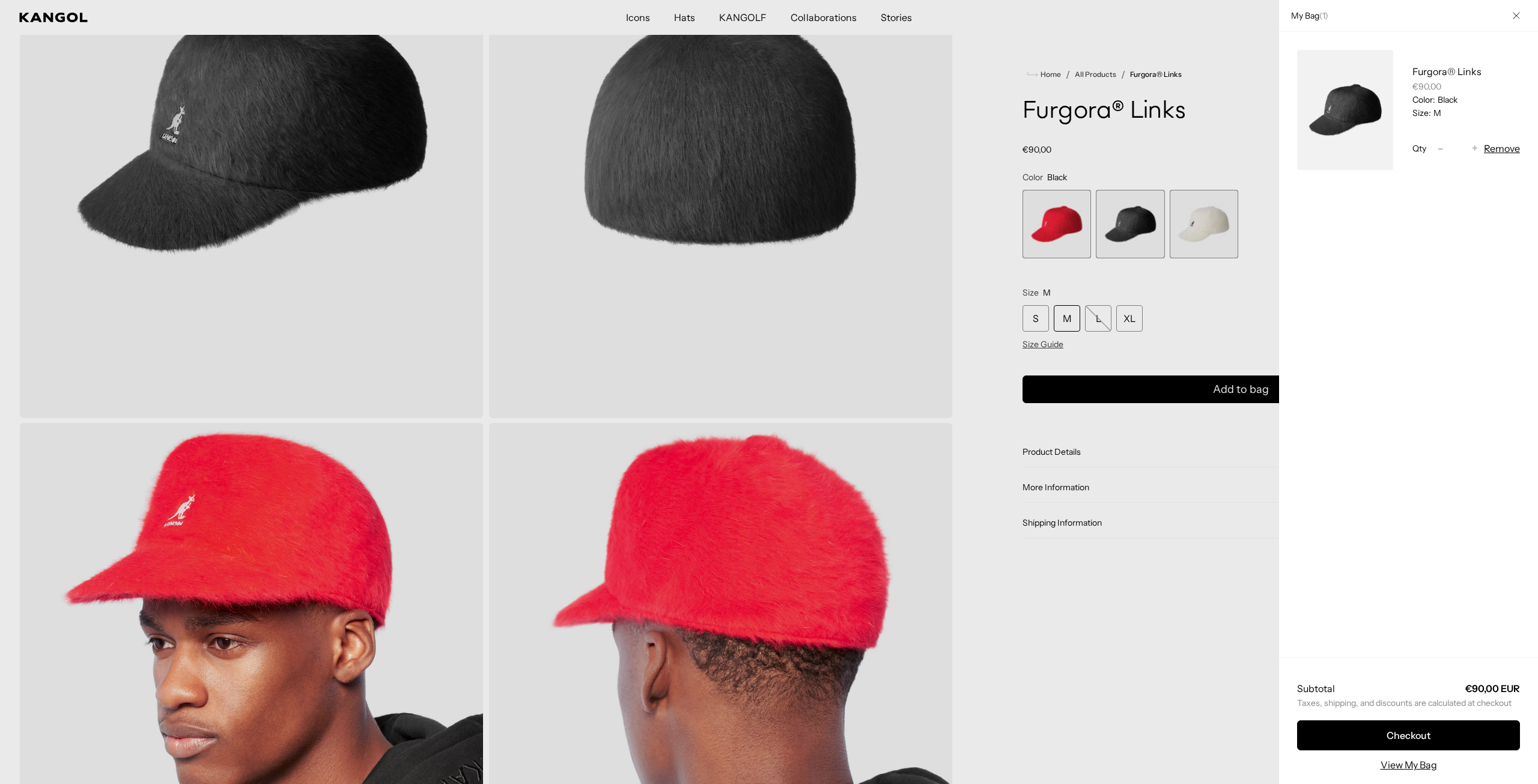
scroll to position [0, 247]
click at [1408, 768] on link "View My Bag" at bounding box center [1408, 764] width 56 height 14
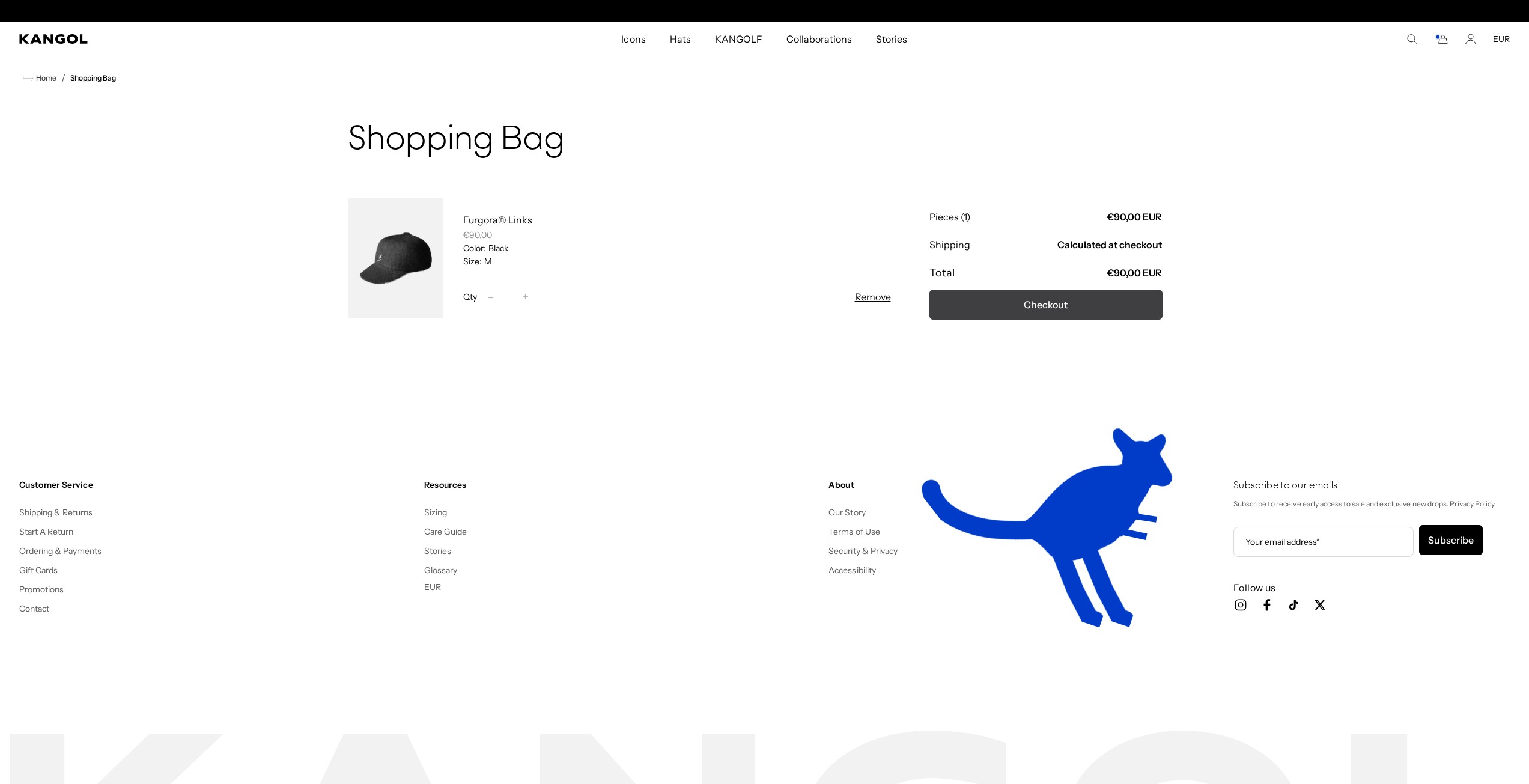
scroll to position [0, 247]
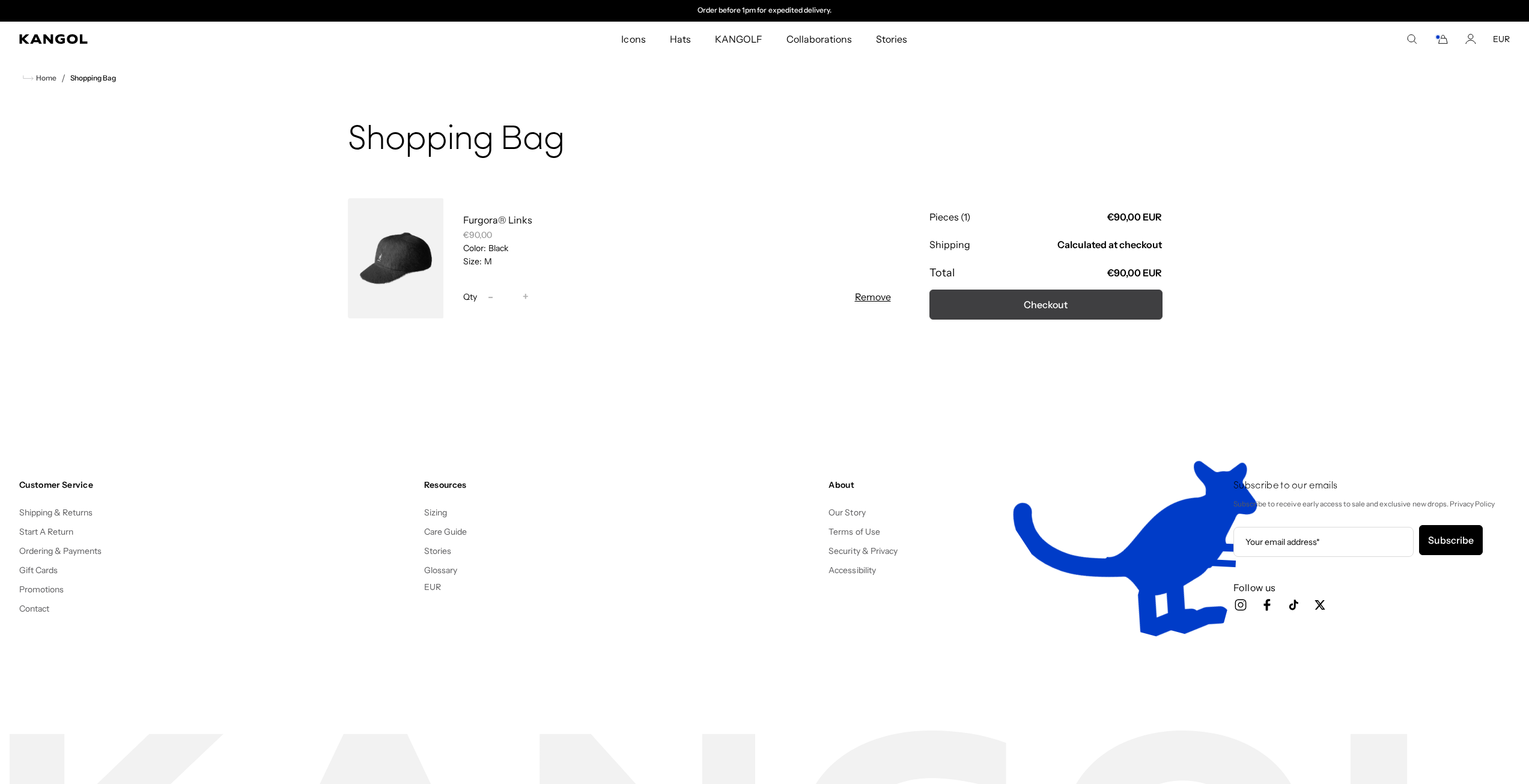
click at [1061, 300] on button "Checkout" at bounding box center [1046, 304] width 233 height 30
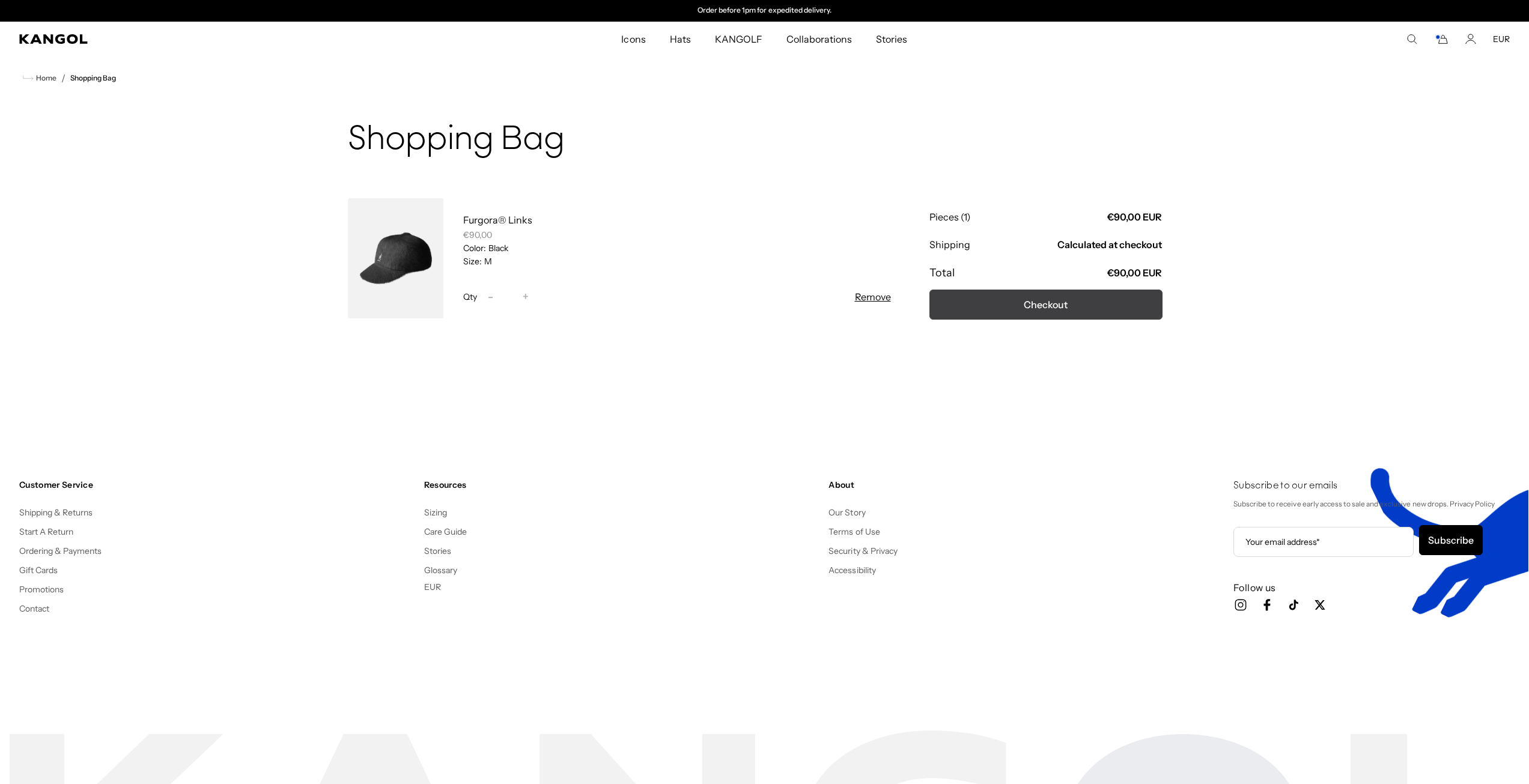
scroll to position [0, 0]
